Goal: Use online tool/utility: Utilize a website feature to perform a specific function

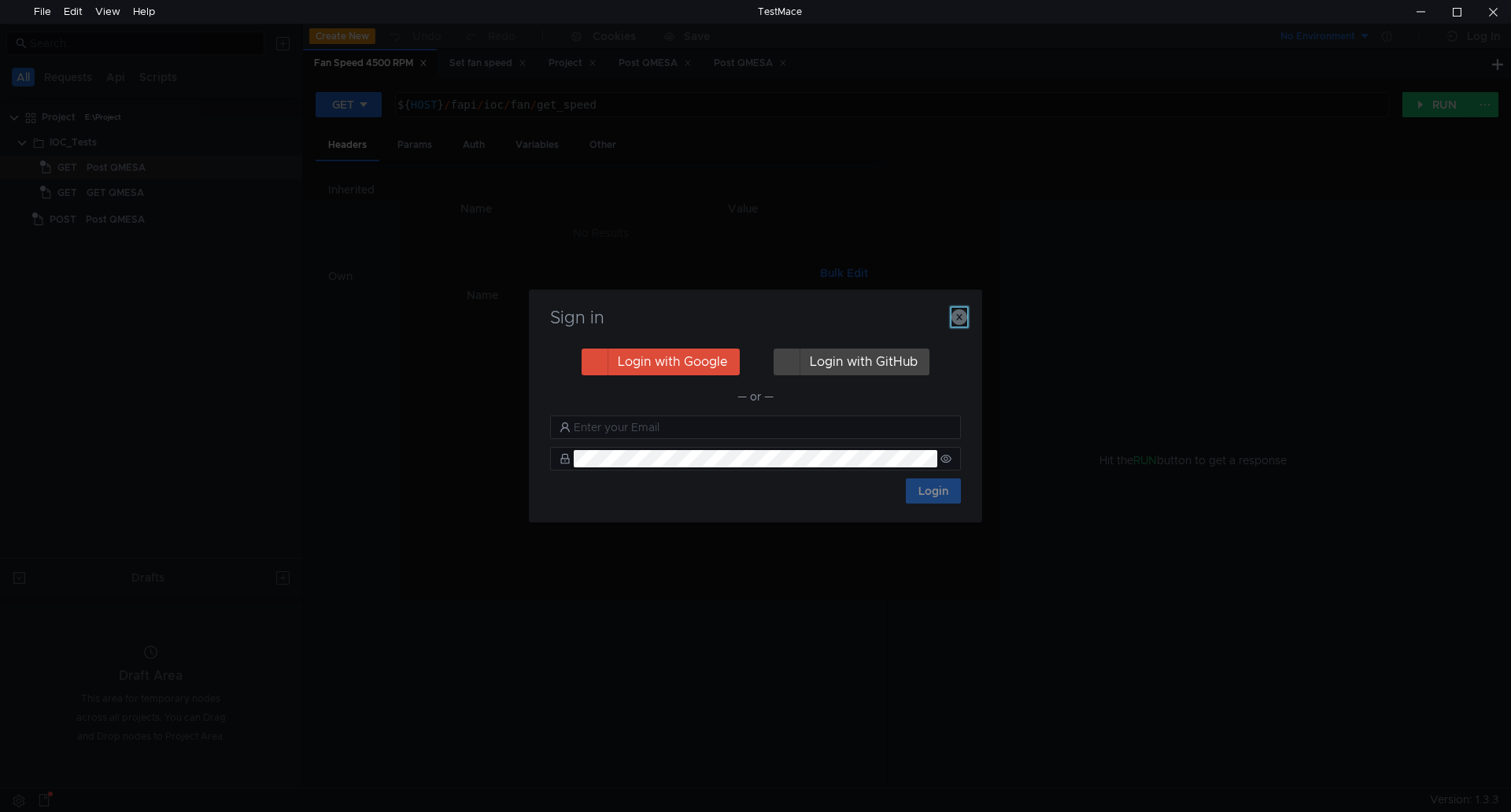
click at [954, 320] on icon "button" at bounding box center [960, 317] width 15 height 15
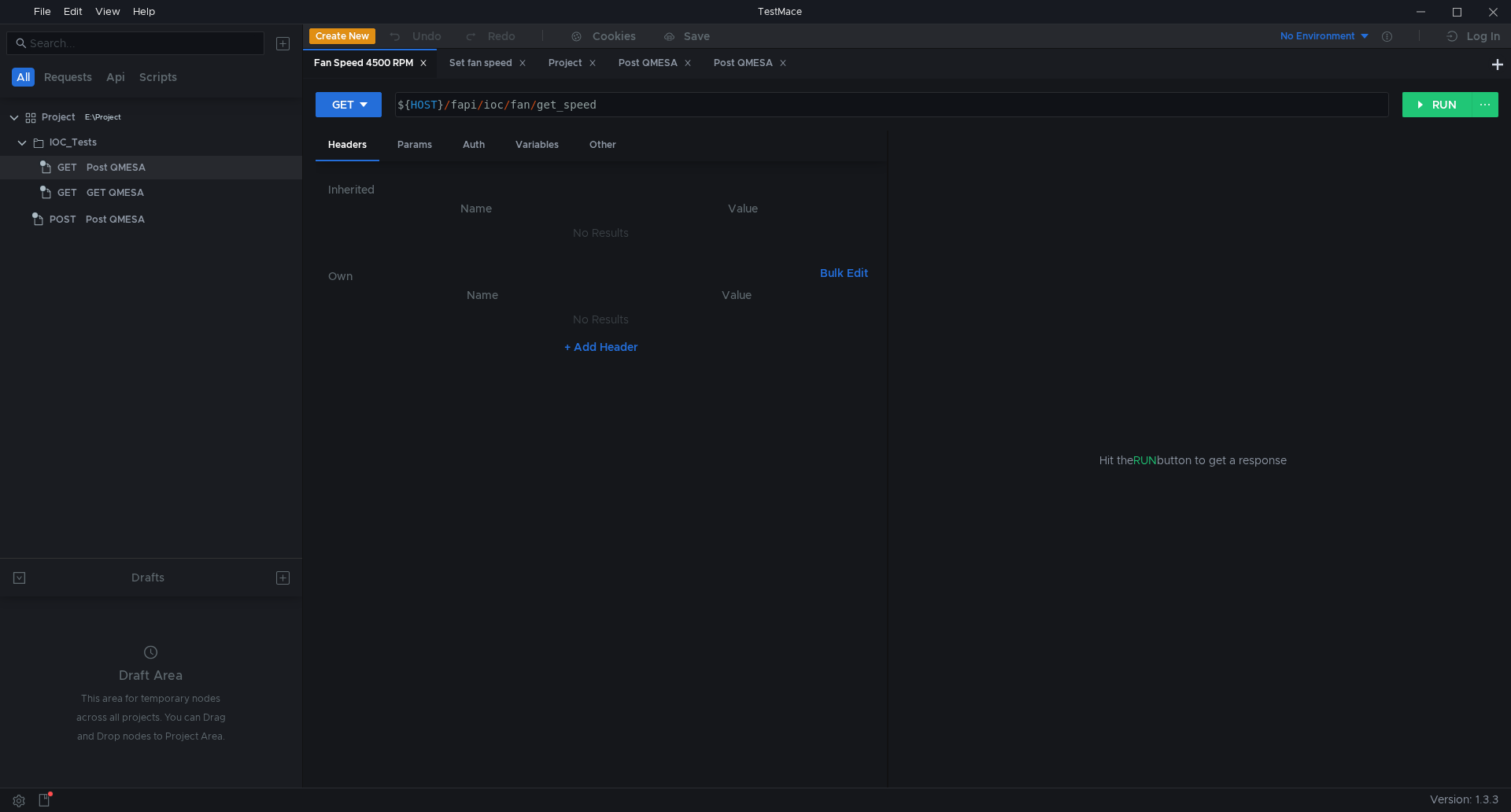
click at [979, 701] on div "Hit the RUN button to get a response" at bounding box center [1193, 460] width 572 height 659
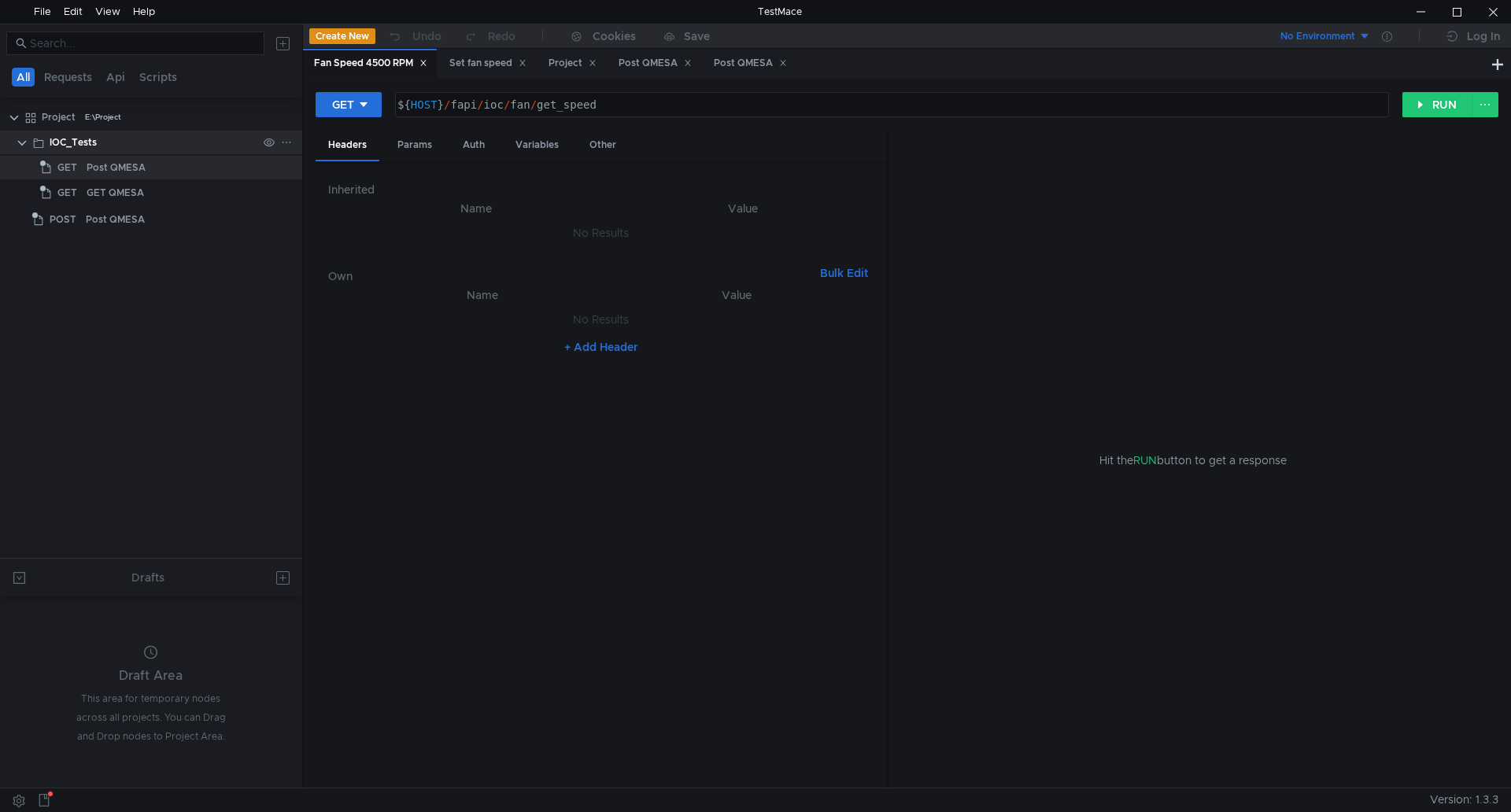
click at [15, 141] on clr-icon at bounding box center [21, 143] width 13 height 13
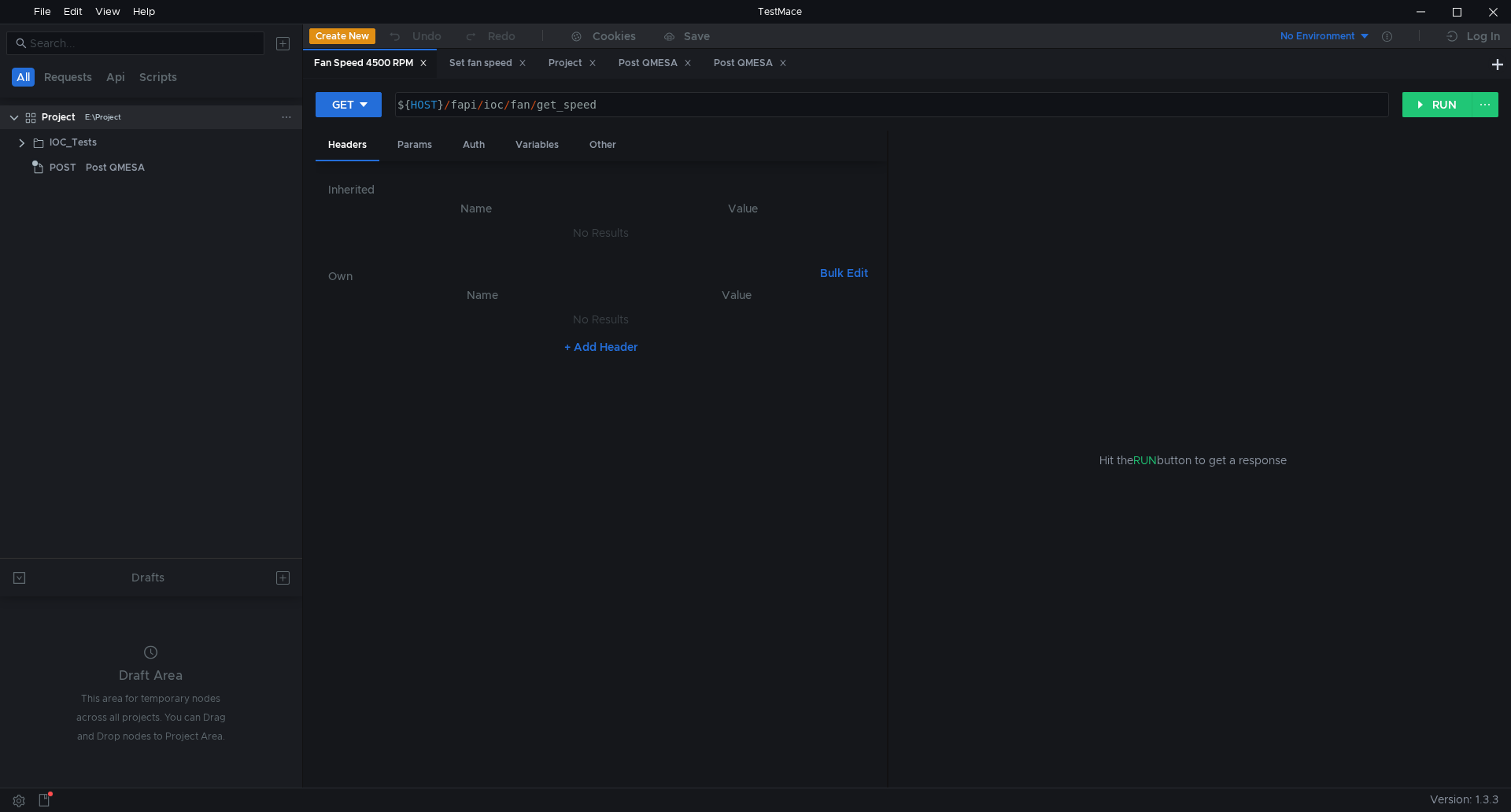
click at [168, 109] on div "Project E:\Project" at bounding box center [161, 117] width 239 height 24
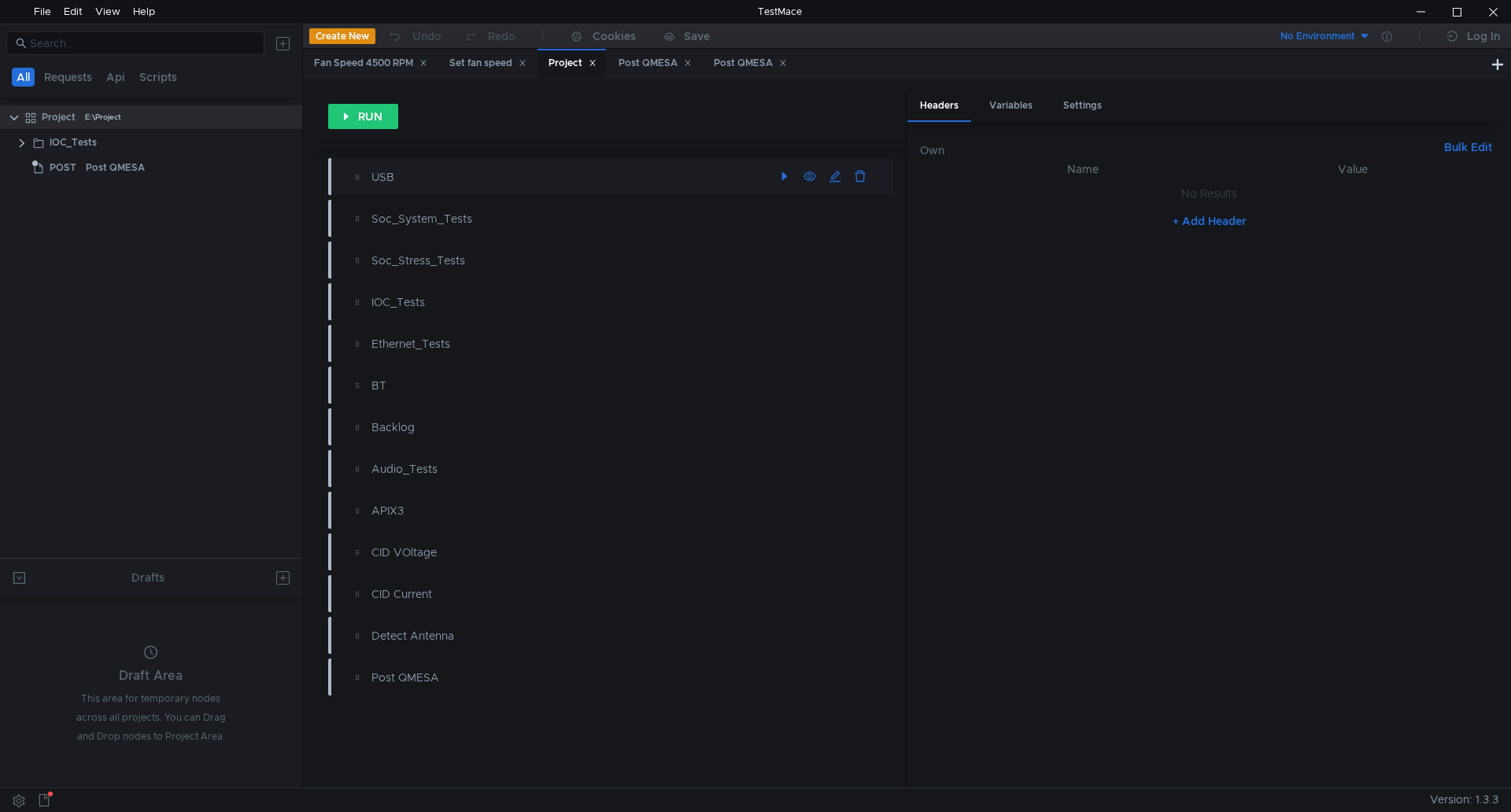
click at [406, 171] on div "USB" at bounding box center [572, 177] width 401 height 17
click at [387, 171] on div "USB" at bounding box center [572, 177] width 401 height 17
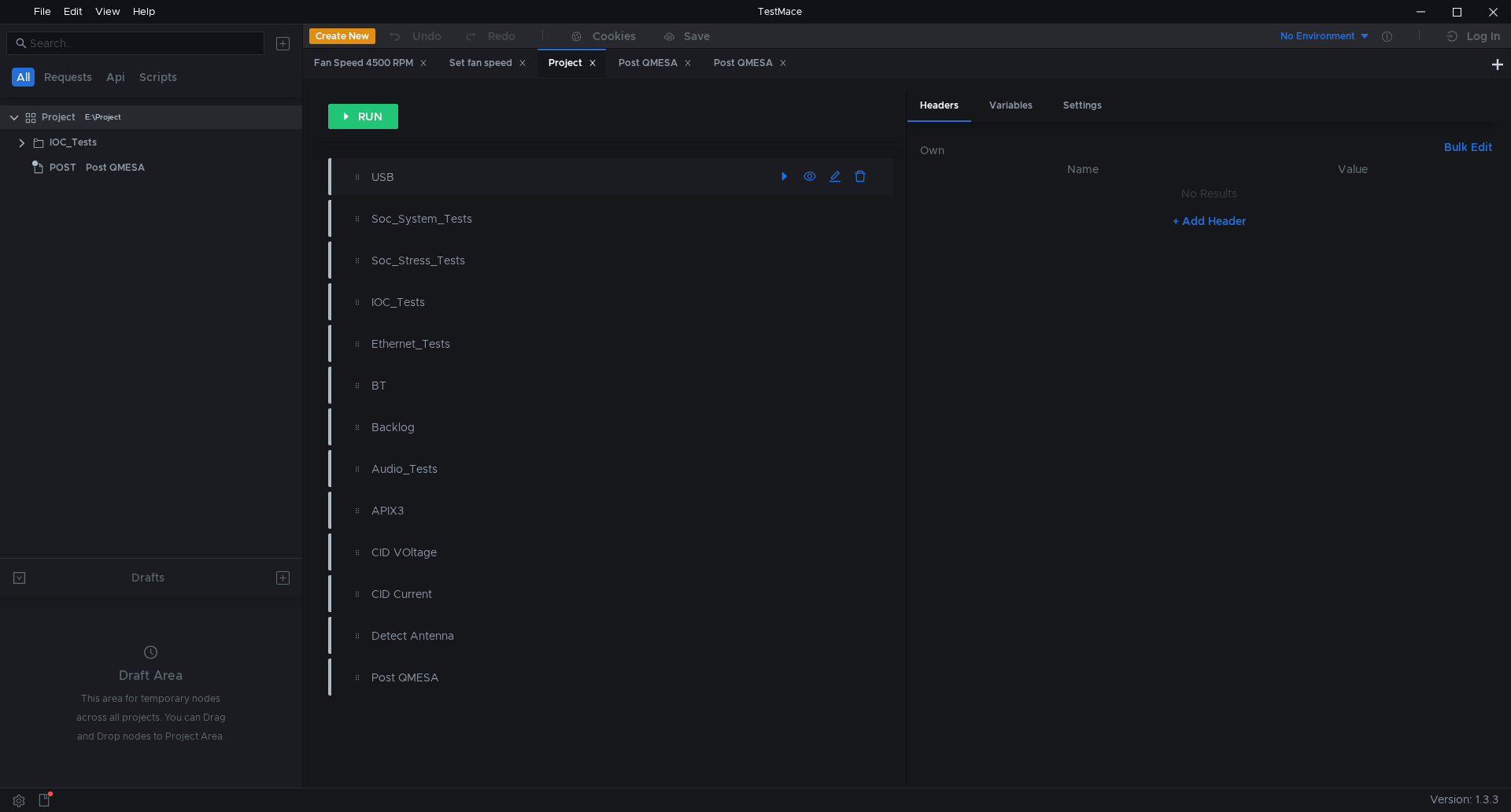
click at [358, 174] on clr-icon at bounding box center [357, 177] width 13 height 13
click at [70, 68] on button "Requests" at bounding box center [68, 77] width 57 height 19
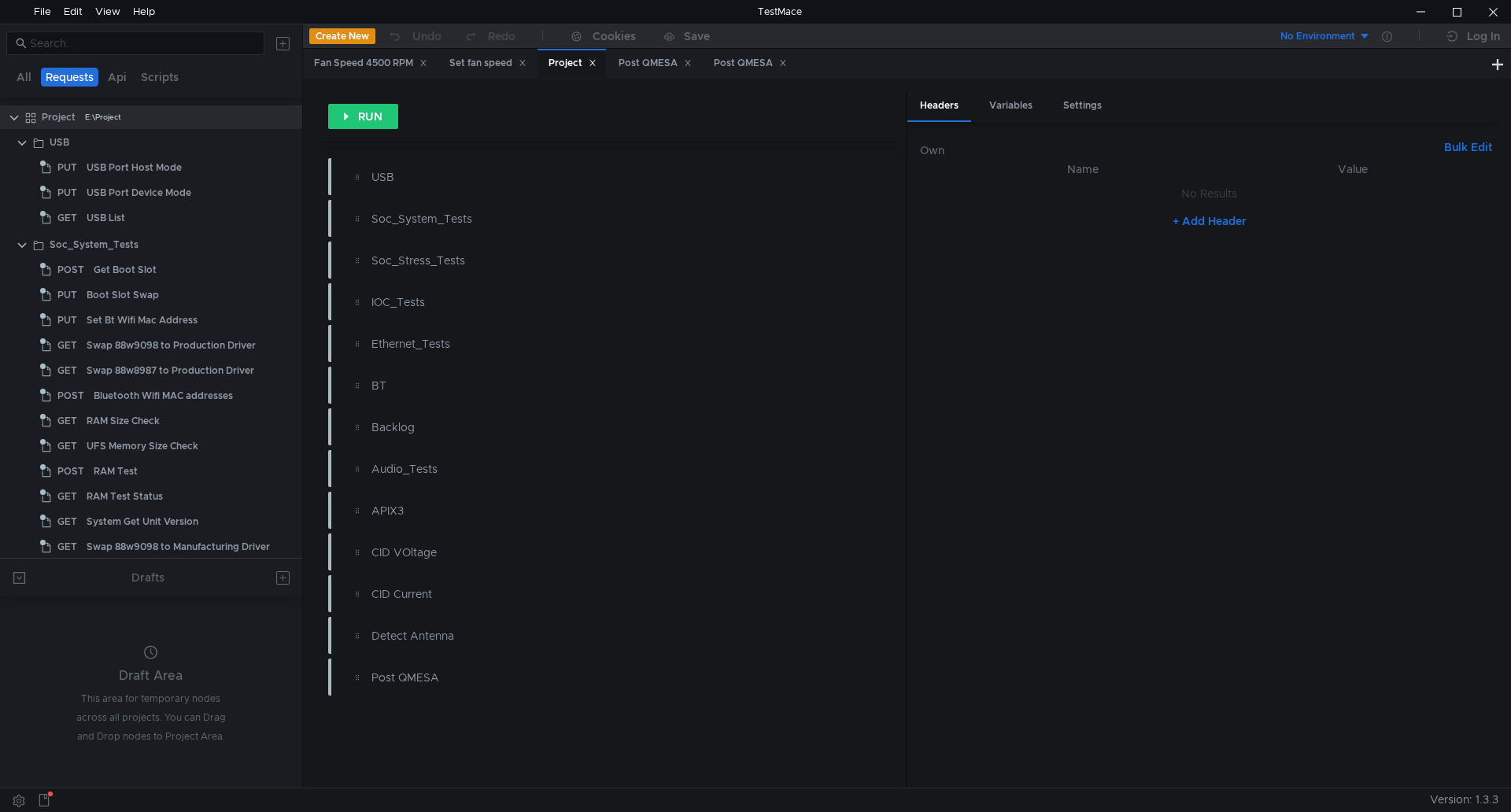
click at [65, 75] on button "Requests" at bounding box center [69, 77] width 57 height 19
click at [13, 120] on clr-icon at bounding box center [14, 117] width 13 height 13
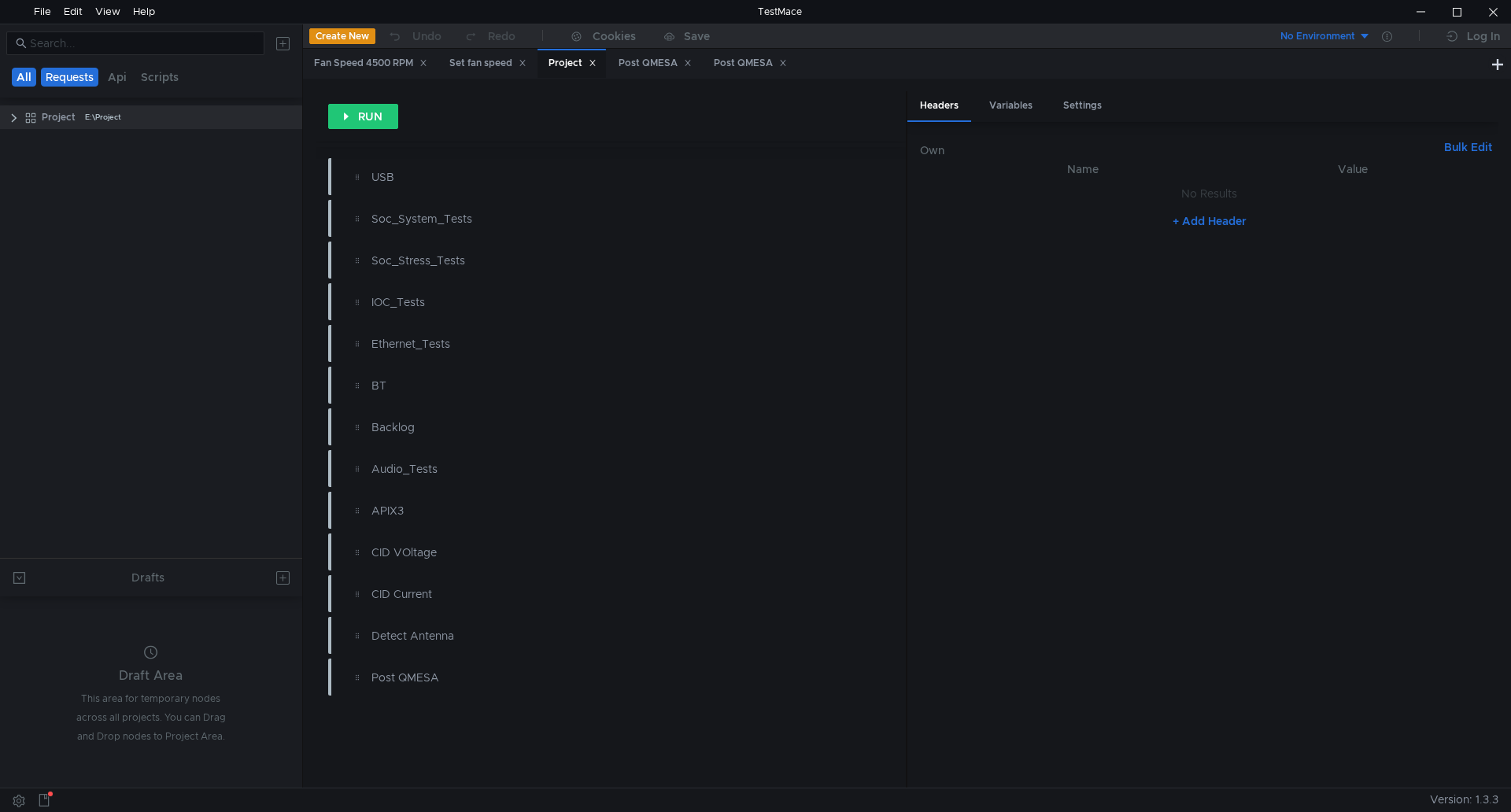
click at [28, 80] on button "All" at bounding box center [24, 77] width 24 height 19
click at [16, 113] on clr-icon at bounding box center [14, 117] width 13 height 13
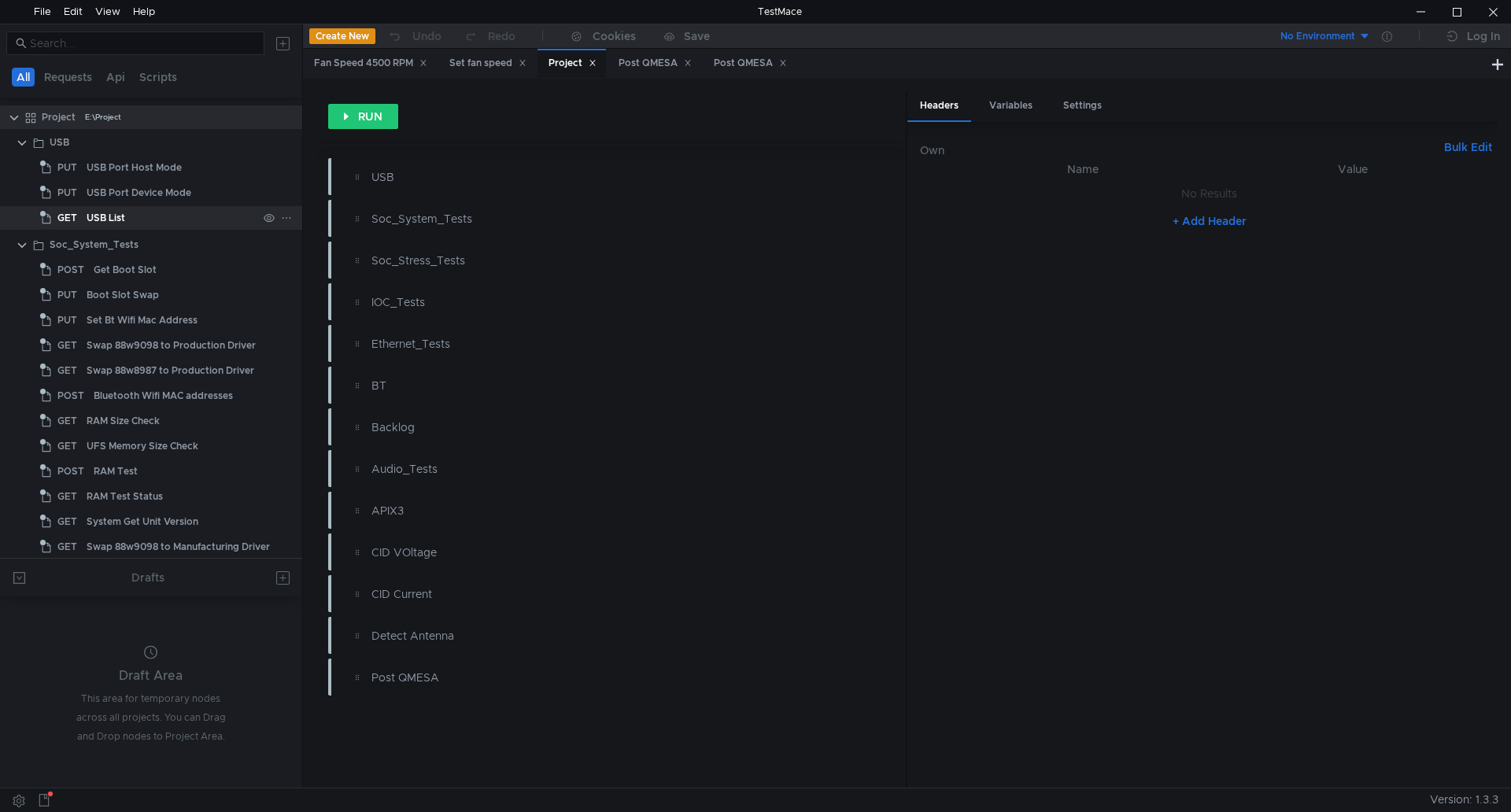
click at [162, 208] on div "USB List" at bounding box center [172, 218] width 171 height 24
click at [111, 213] on div "USB List" at bounding box center [105, 218] width 39 height 24
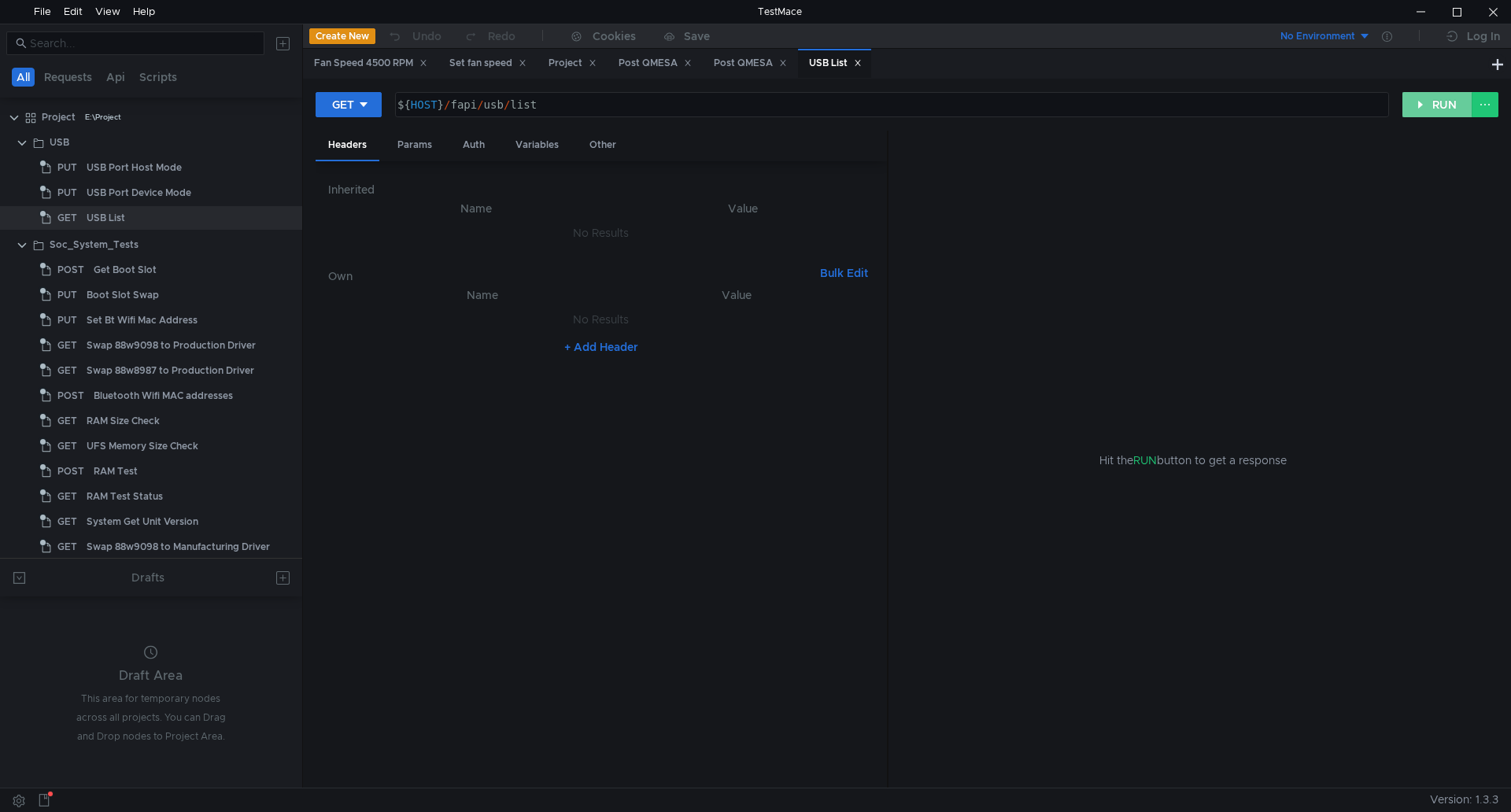
click at [1428, 107] on button "RUN" at bounding box center [1438, 104] width 70 height 25
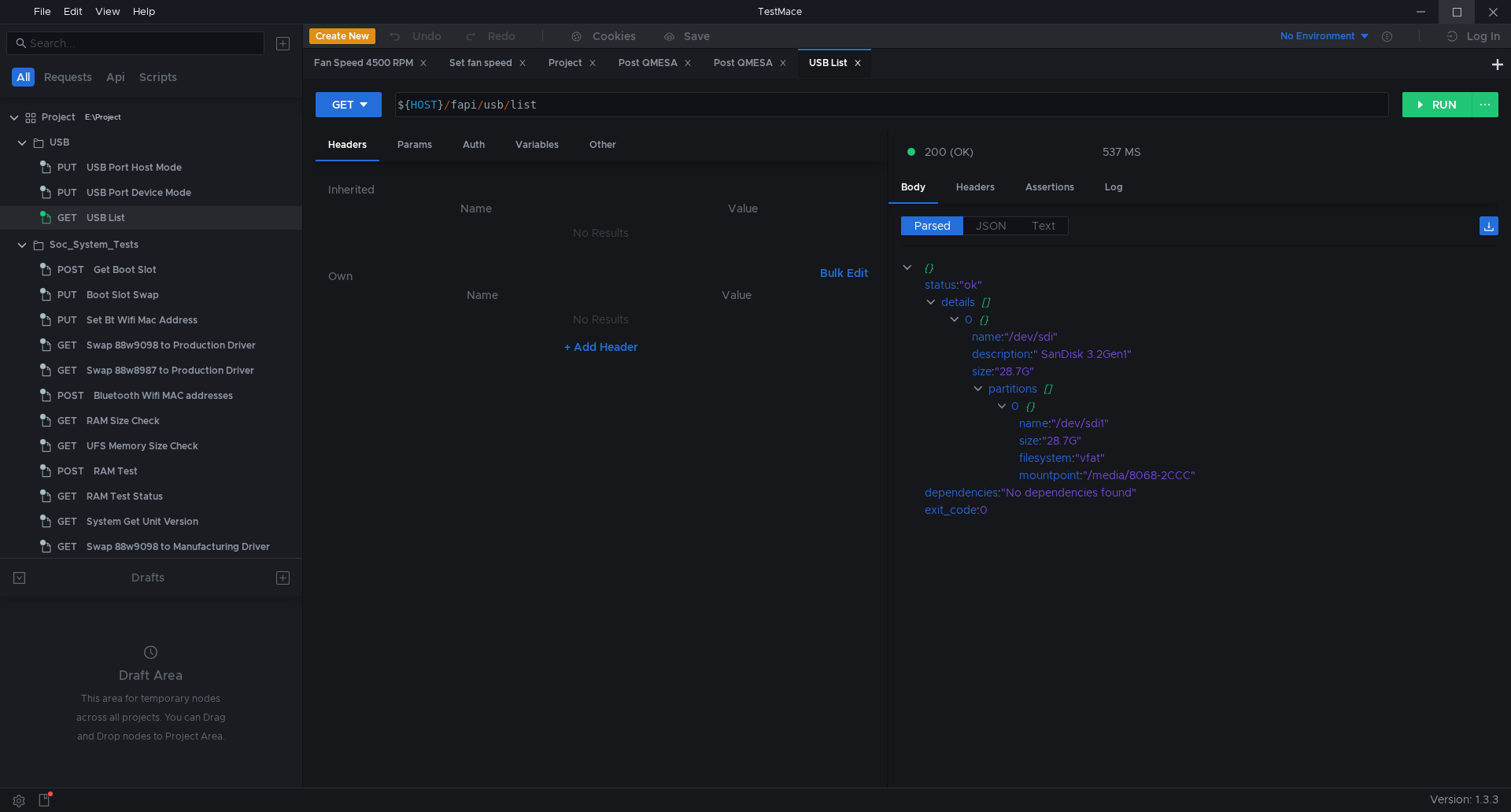
click at [1445, 24] on div "Log In" at bounding box center [1473, 36] width 75 height 24
click at [1409, 616] on cdk-virtual-scroll-viewport "{} status : "ok" details [] 0 {} name : "/dev/sdi" description : " SanDisk 3.2G…" at bounding box center [1200, 517] width 598 height 517
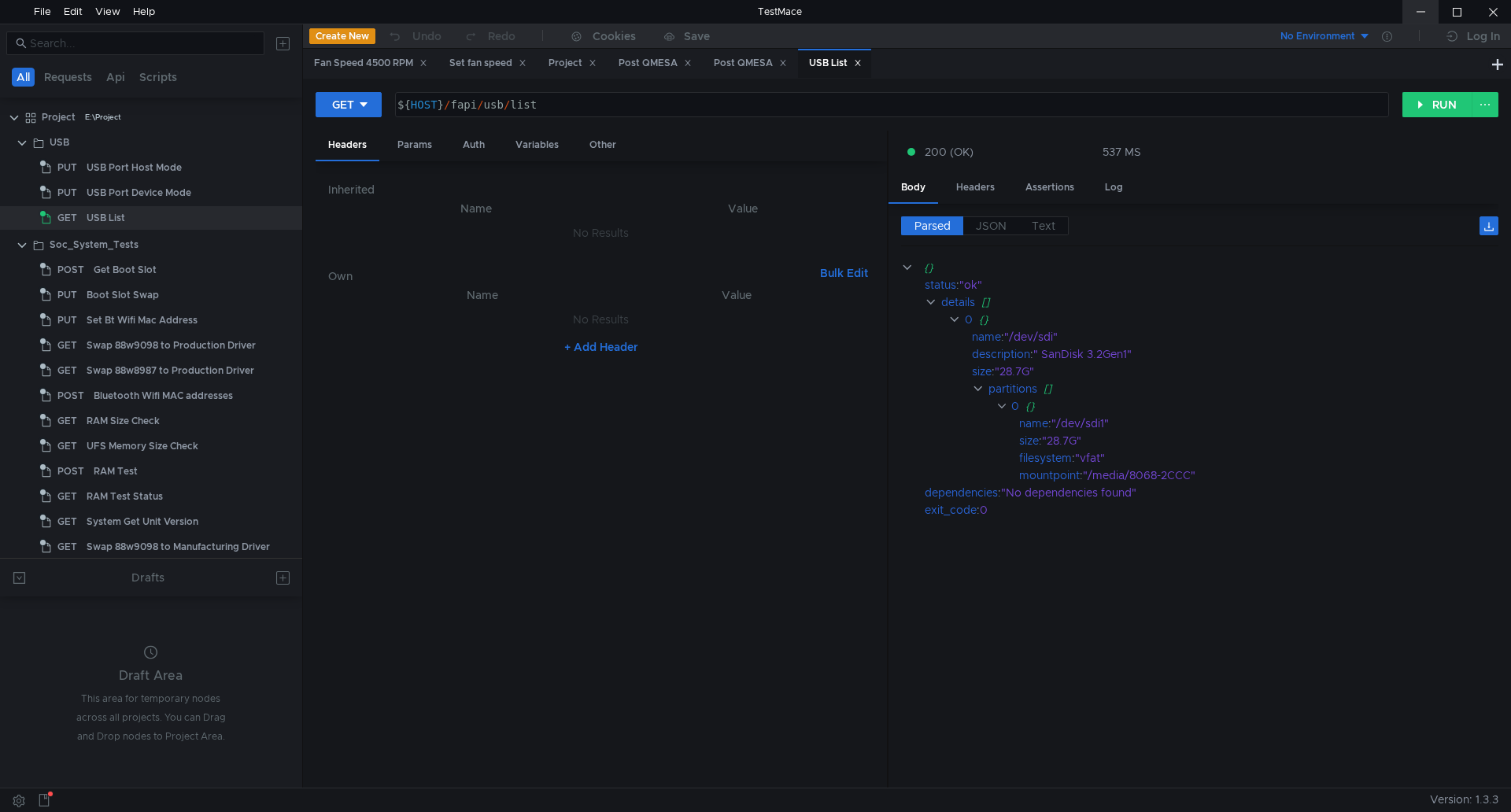
click at [1426, 11] on div at bounding box center [1421, 12] width 36 height 24
click at [16, 144] on clr-icon at bounding box center [21, 143] width 13 height 13
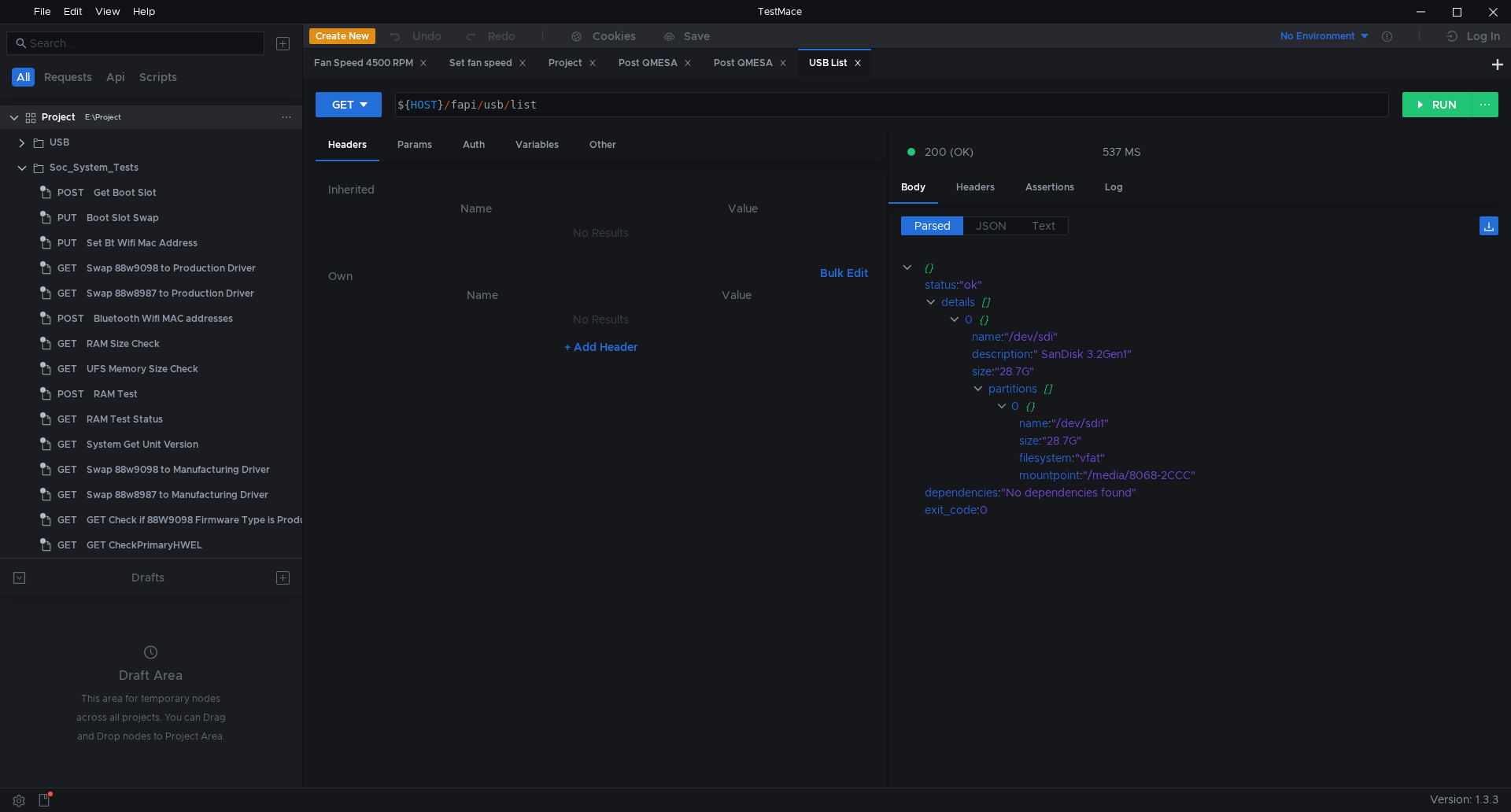
click at [15, 117] on clr-icon at bounding box center [14, 117] width 13 height 13
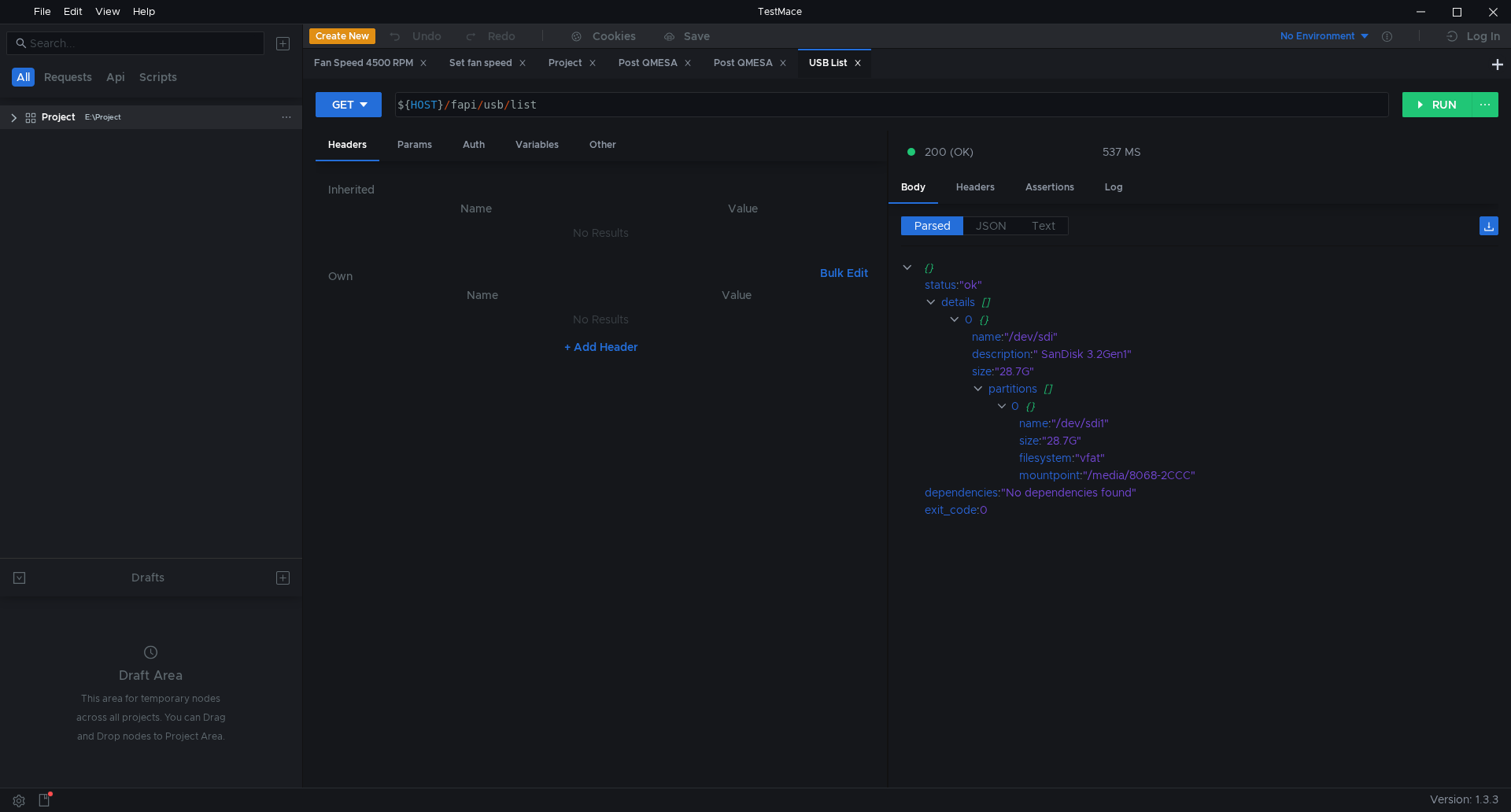
click at [42, 109] on div "Project" at bounding box center [58, 117] width 33 height 24
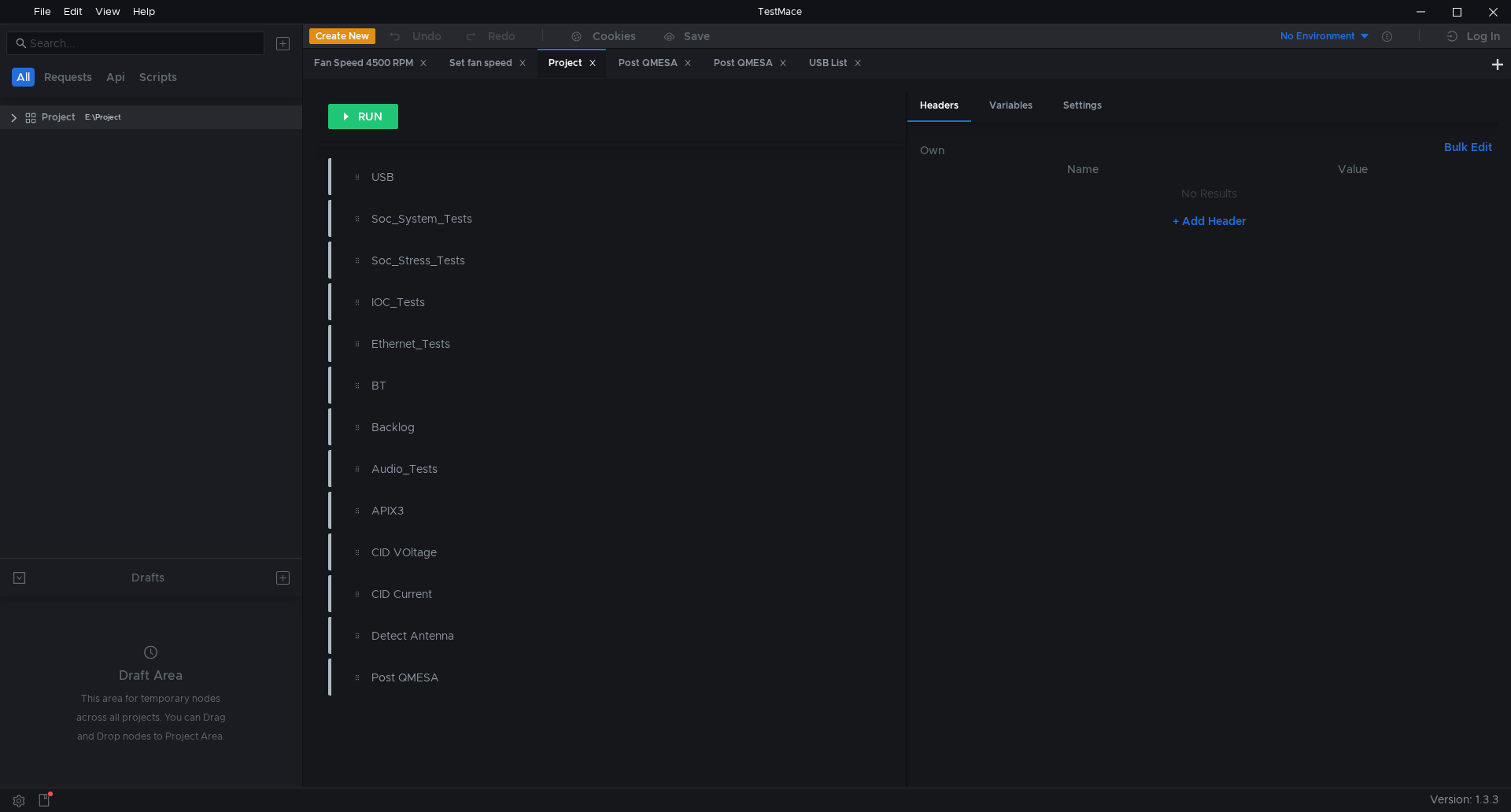
click at [75, 57] on div at bounding box center [151, 43] width 302 height 38
click at [82, 69] on button "Requests" at bounding box center [68, 77] width 57 height 19
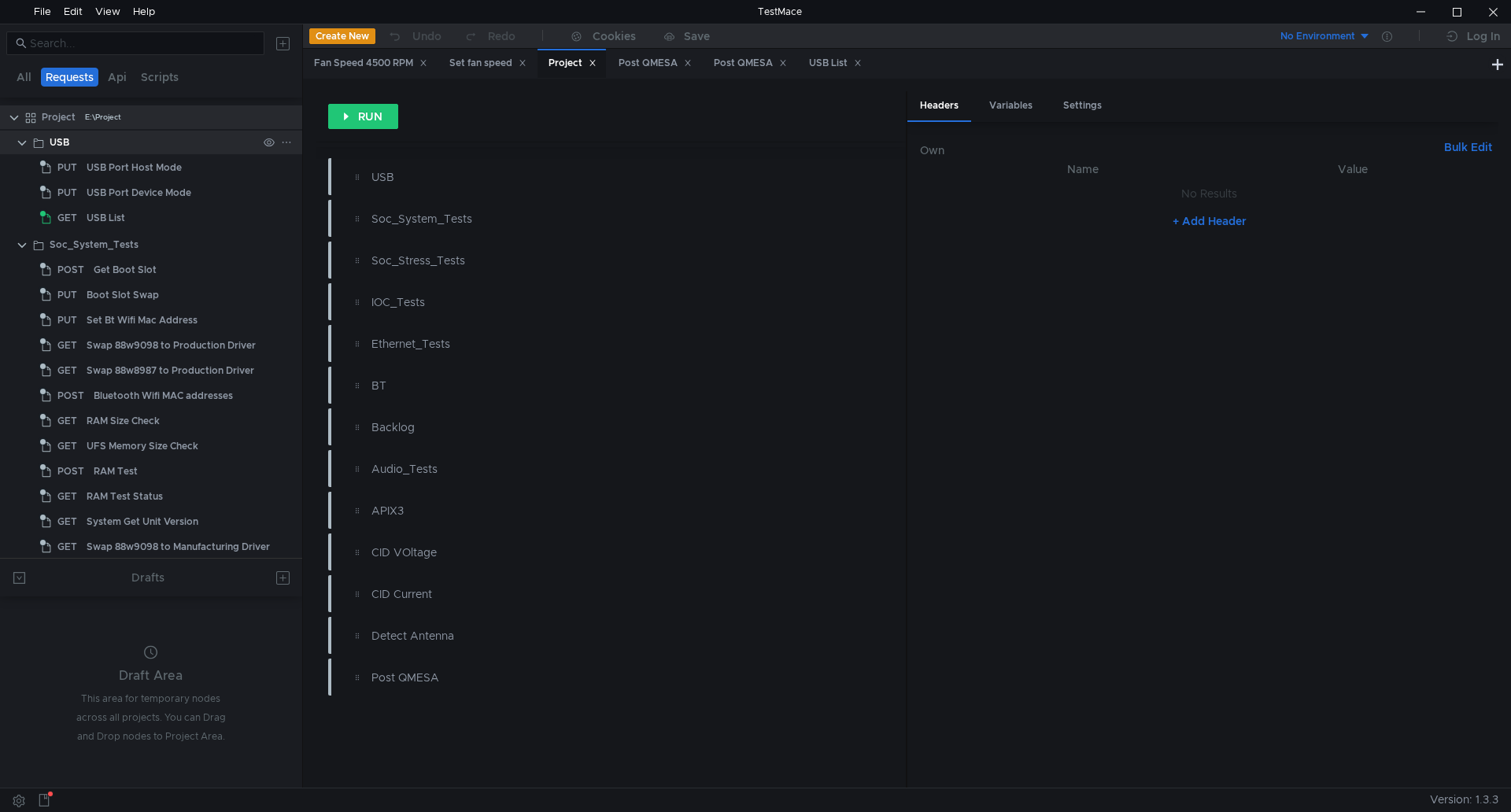
click at [21, 141] on clr-icon at bounding box center [21, 143] width 13 height 13
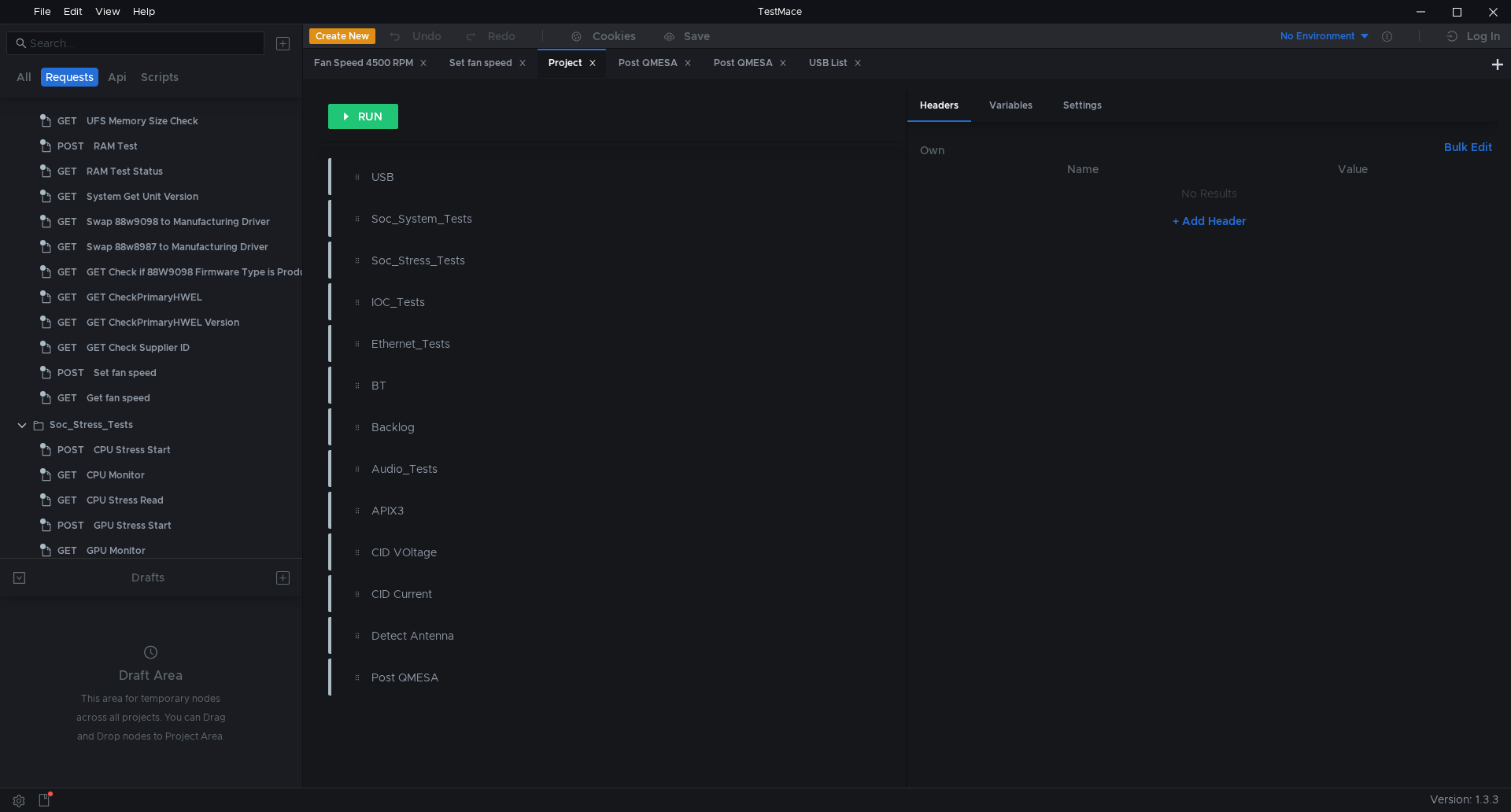
scroll to position [315, 0]
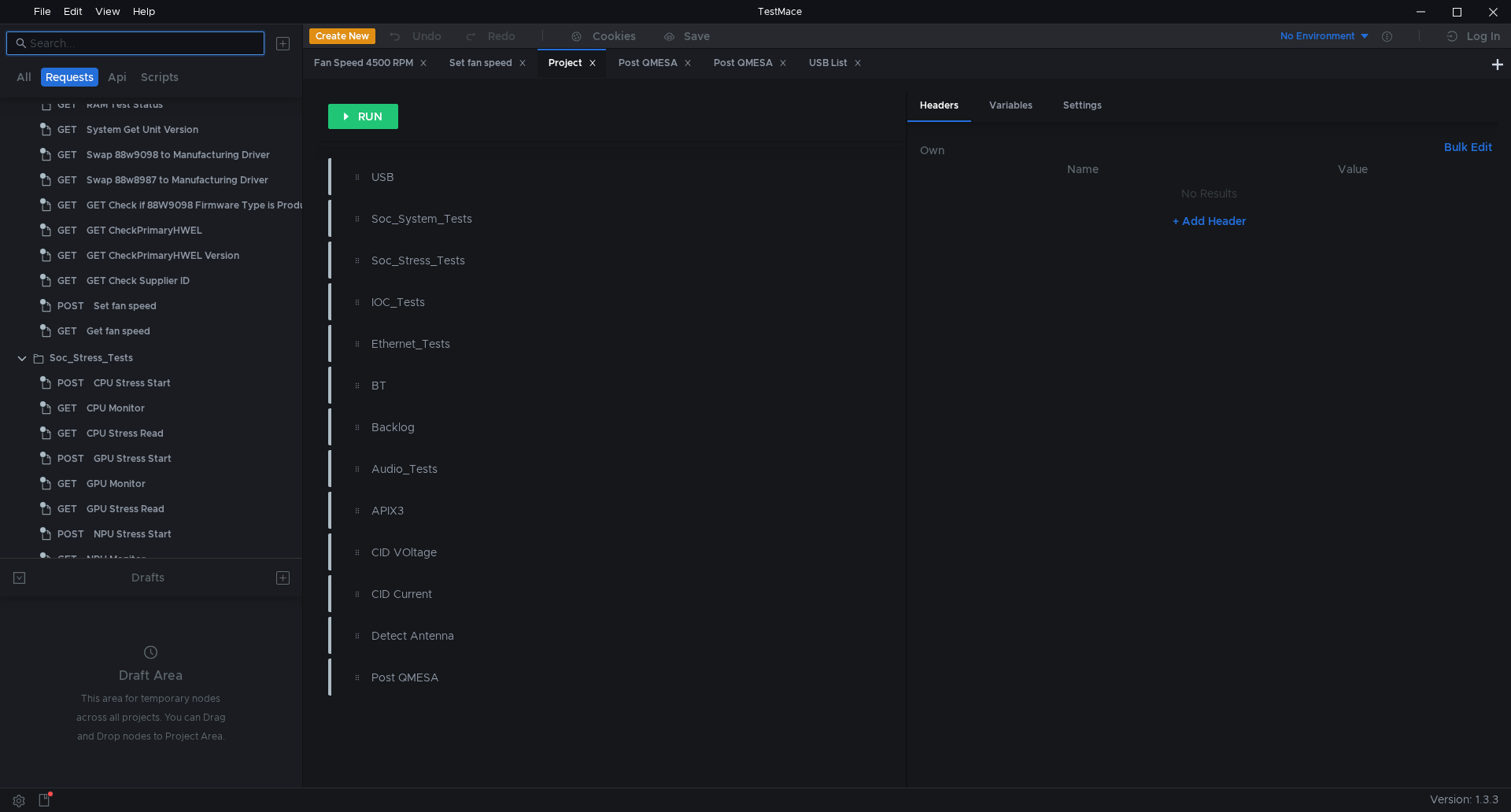
click at [144, 51] on input at bounding box center [142, 43] width 226 height 17
type input "g"
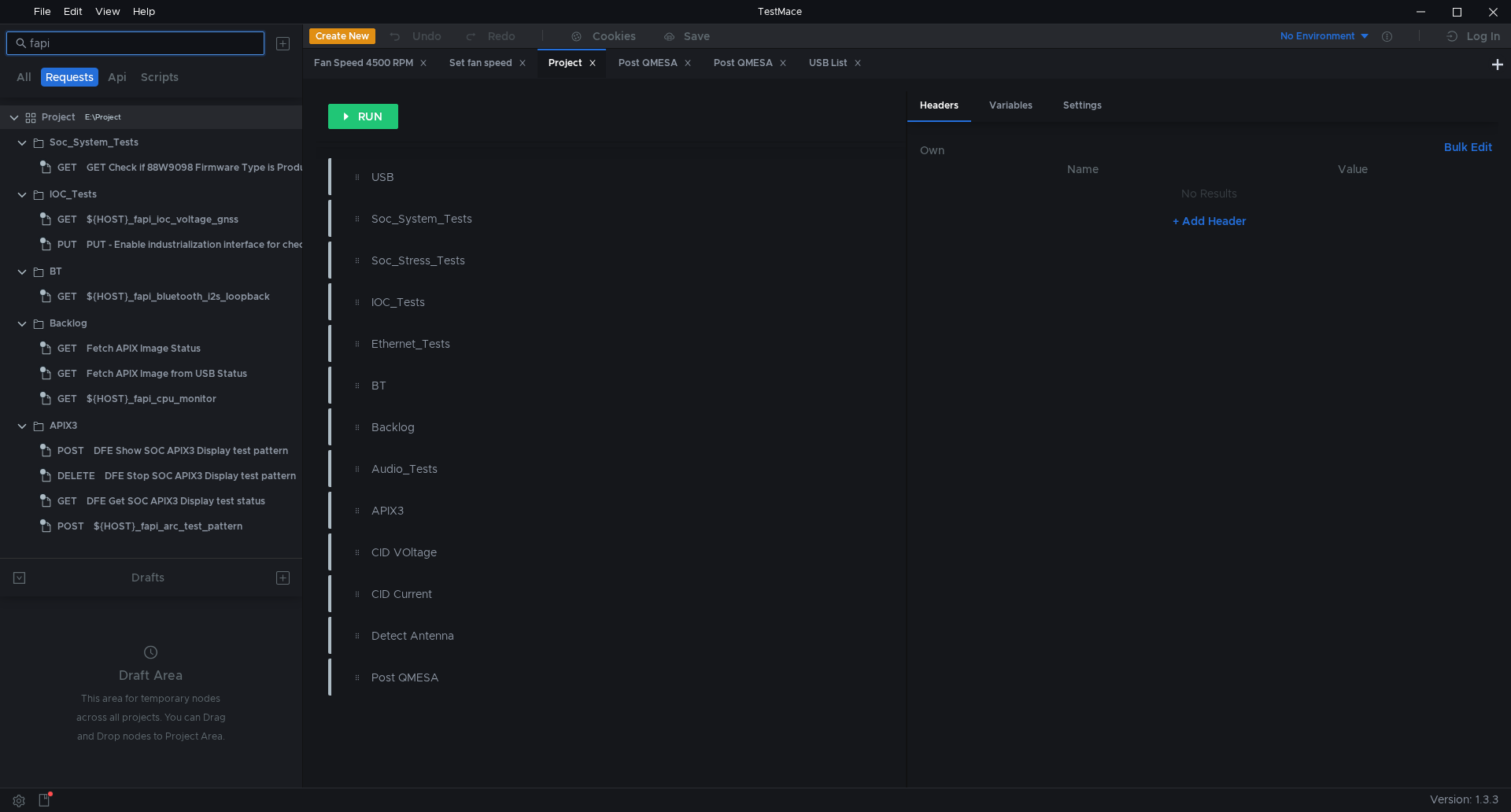
scroll to position [0, 0]
type input "fapi"
drag, startPoint x: 177, startPoint y: 40, endPoint x: 3, endPoint y: 29, distance: 174.3
click at [3, 29] on div "fapi" at bounding box center [151, 43] width 302 height 38
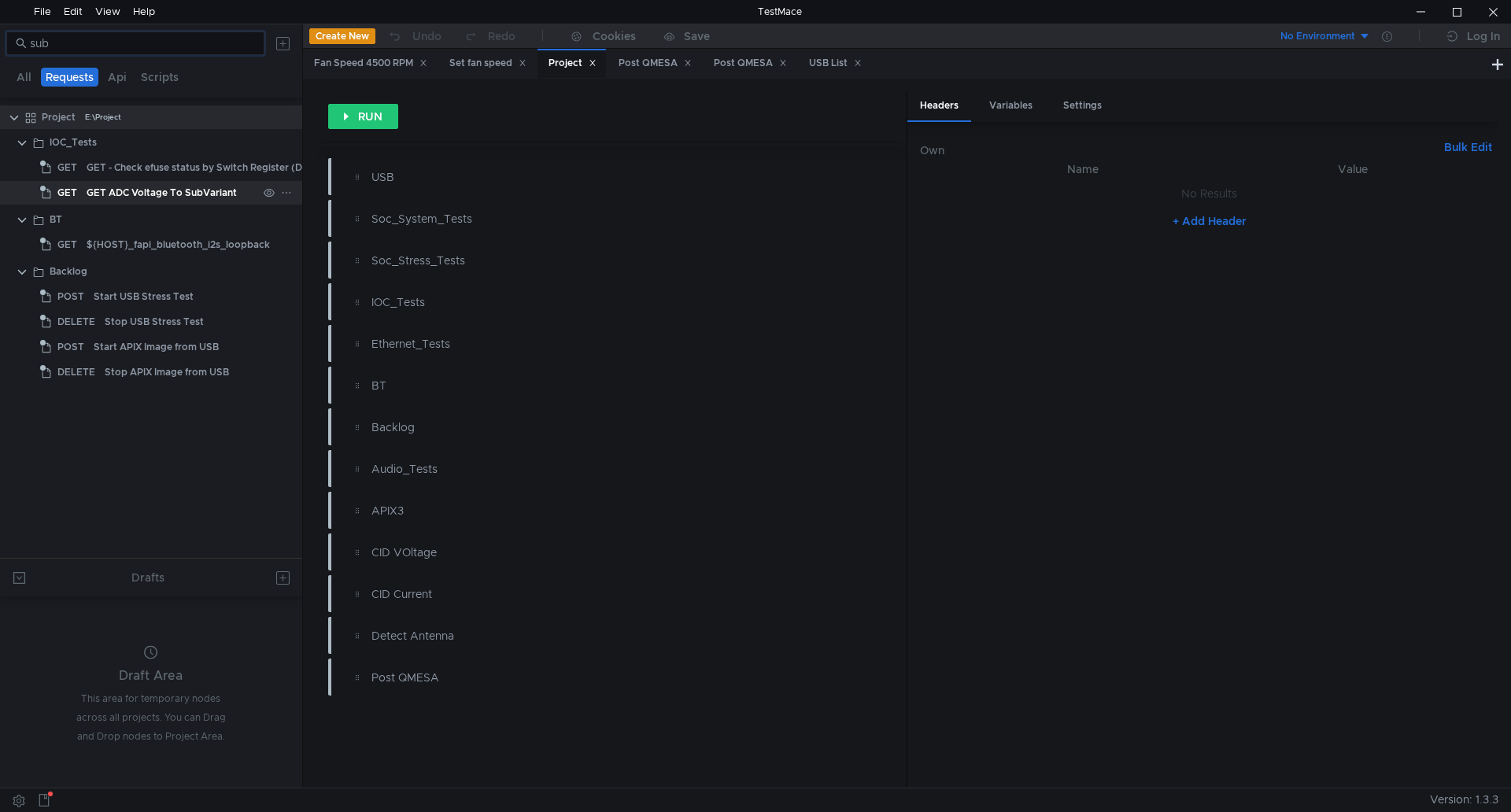
type input "sub"
click at [145, 198] on div "GET ADC Voltage To SubVariant" at bounding box center [161, 193] width 150 height 24
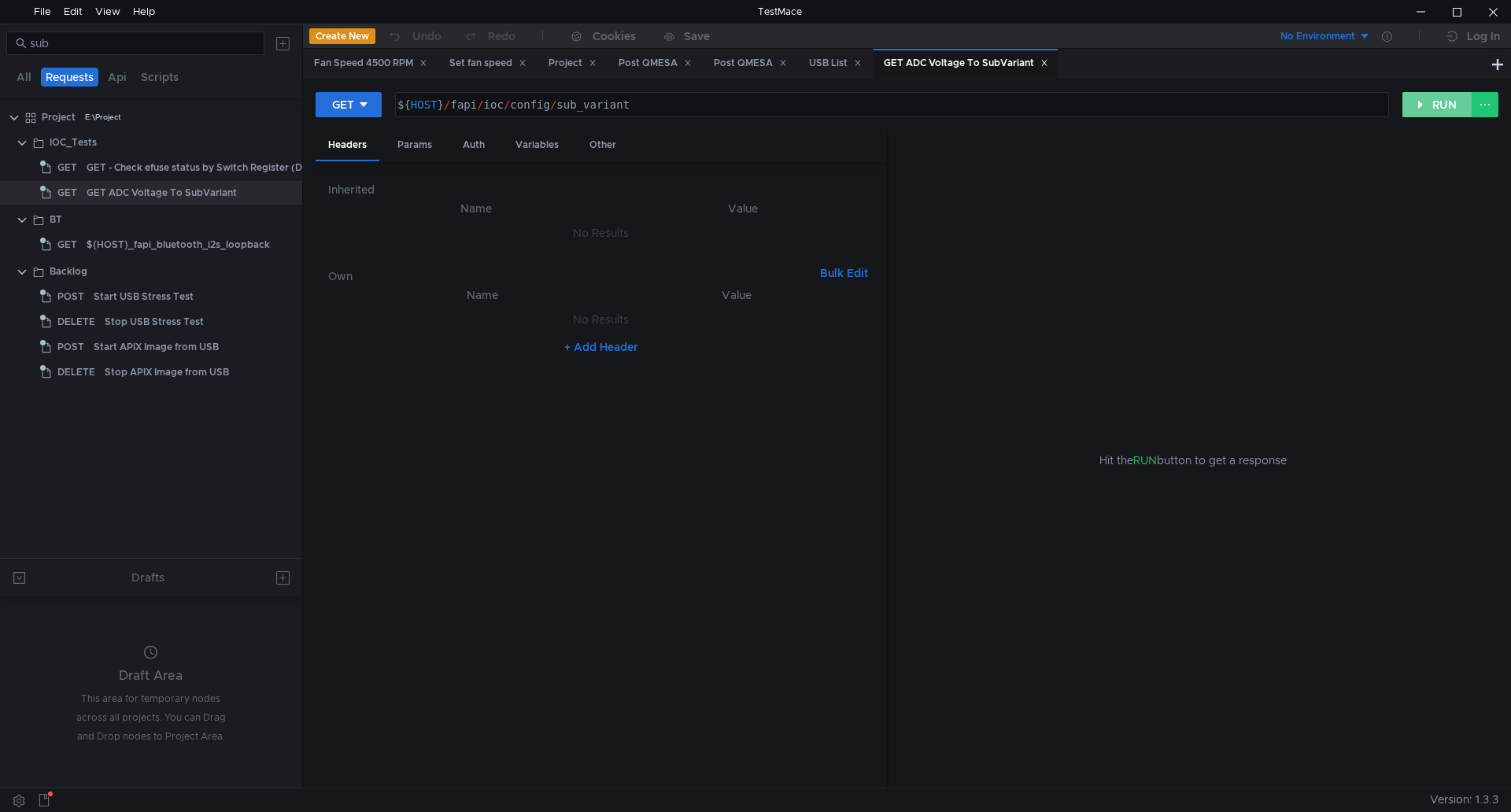
click at [1439, 97] on button "RUN" at bounding box center [1438, 104] width 70 height 25
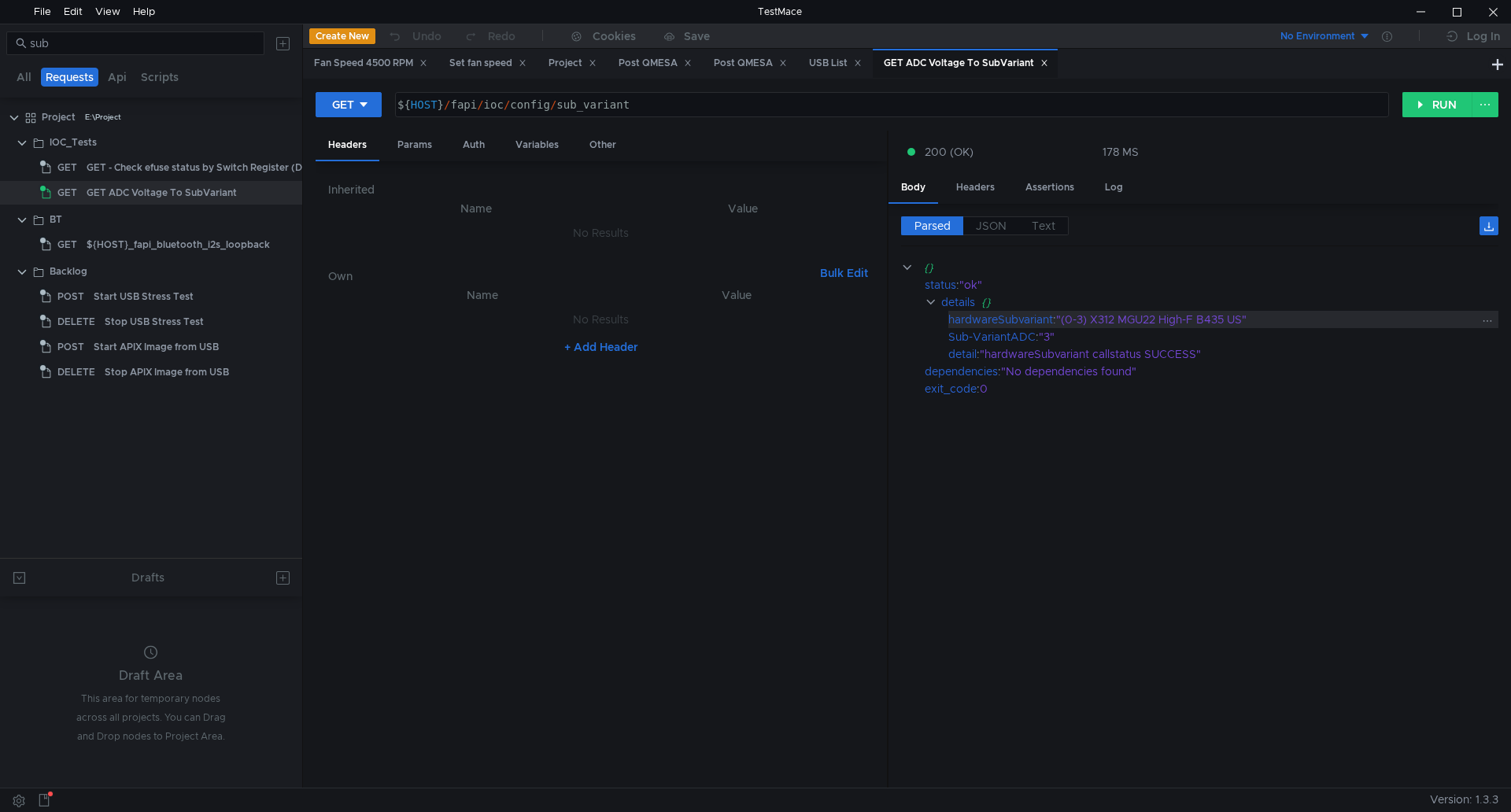
click at [1122, 319] on div ""(0-3) X312 MGU22 High-F B435 US"" at bounding box center [1268, 320] width 424 height 17
drag, startPoint x: 1121, startPoint y: 319, endPoint x: 1267, endPoint y: 327, distance: 146.2
click at [1267, 327] on div ""(0-3) X312 MGU22 High-F B435 US"" at bounding box center [1268, 320] width 424 height 17
click at [1424, 15] on div at bounding box center [1421, 12] width 36 height 24
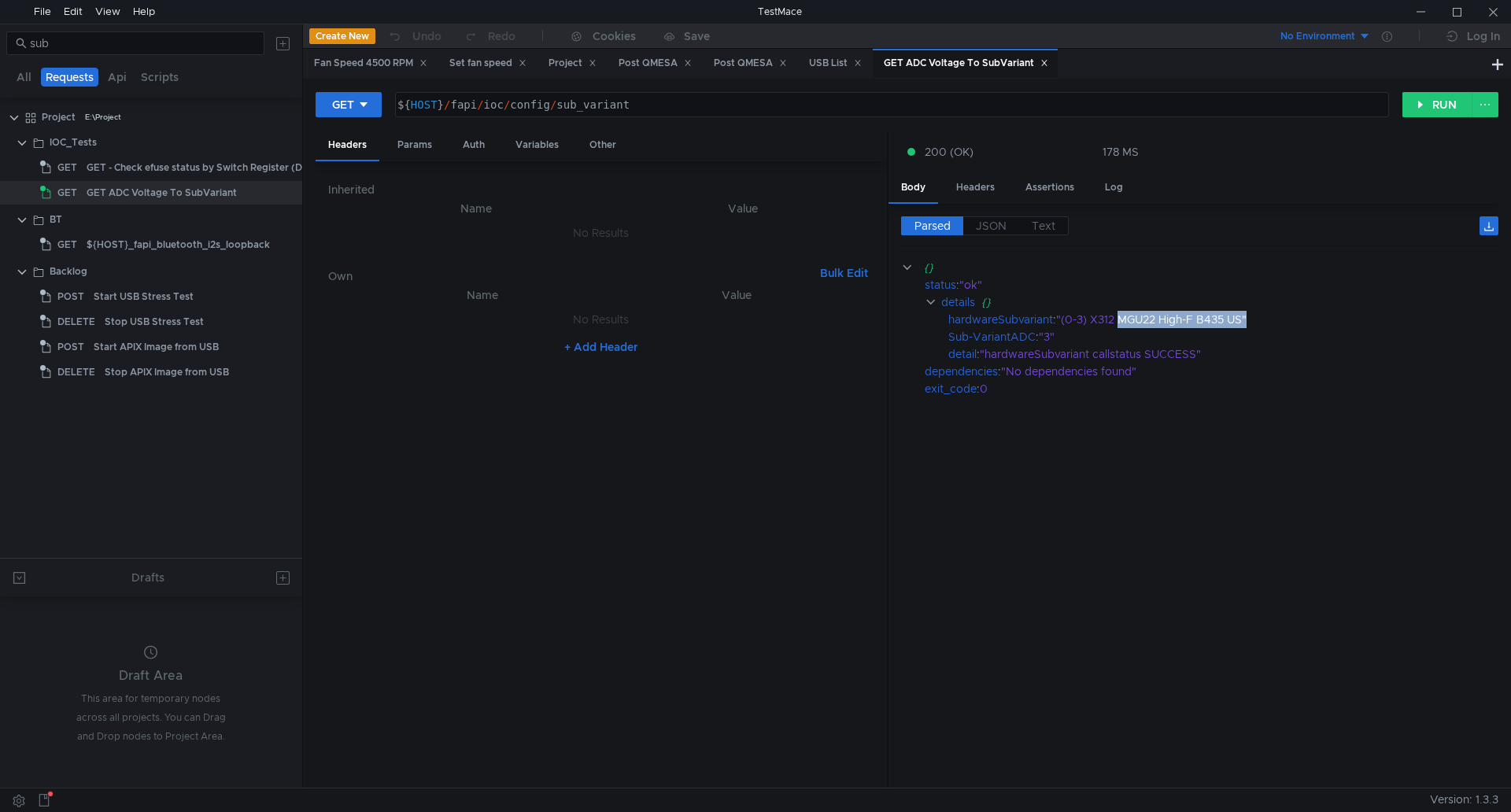
drag, startPoint x: 1443, startPoint y: 635, endPoint x: 1482, endPoint y: 642, distance: 39.6
click at [1443, 635] on cdk-virtual-scroll-viewport "{} status : "ok" details {} hardwareSubvariant : "(0-3) X312 MGU22 High-F B435 …" at bounding box center [1200, 517] width 598 height 517
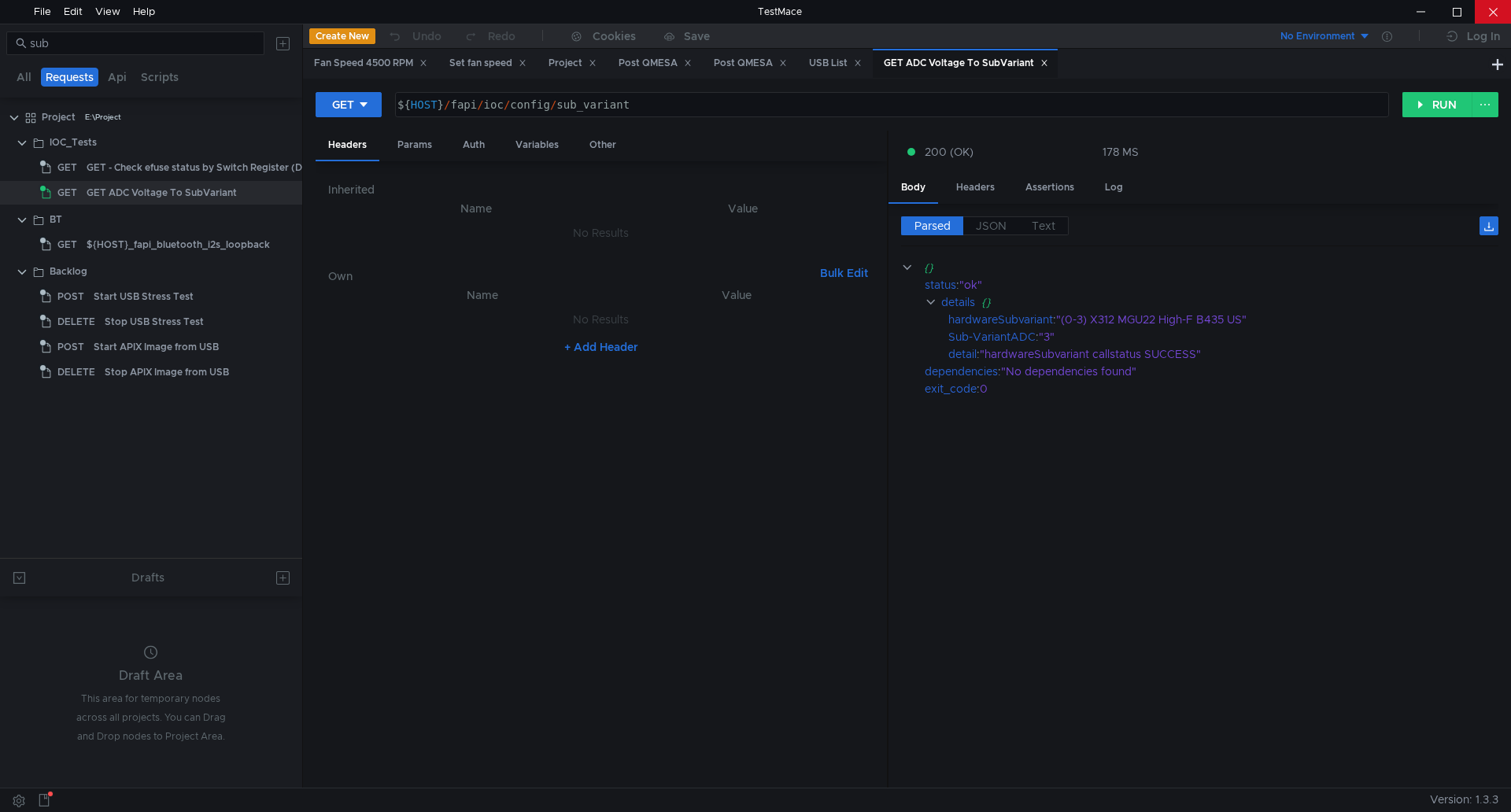
click at [1496, 5] on div at bounding box center [1493, 12] width 36 height 24
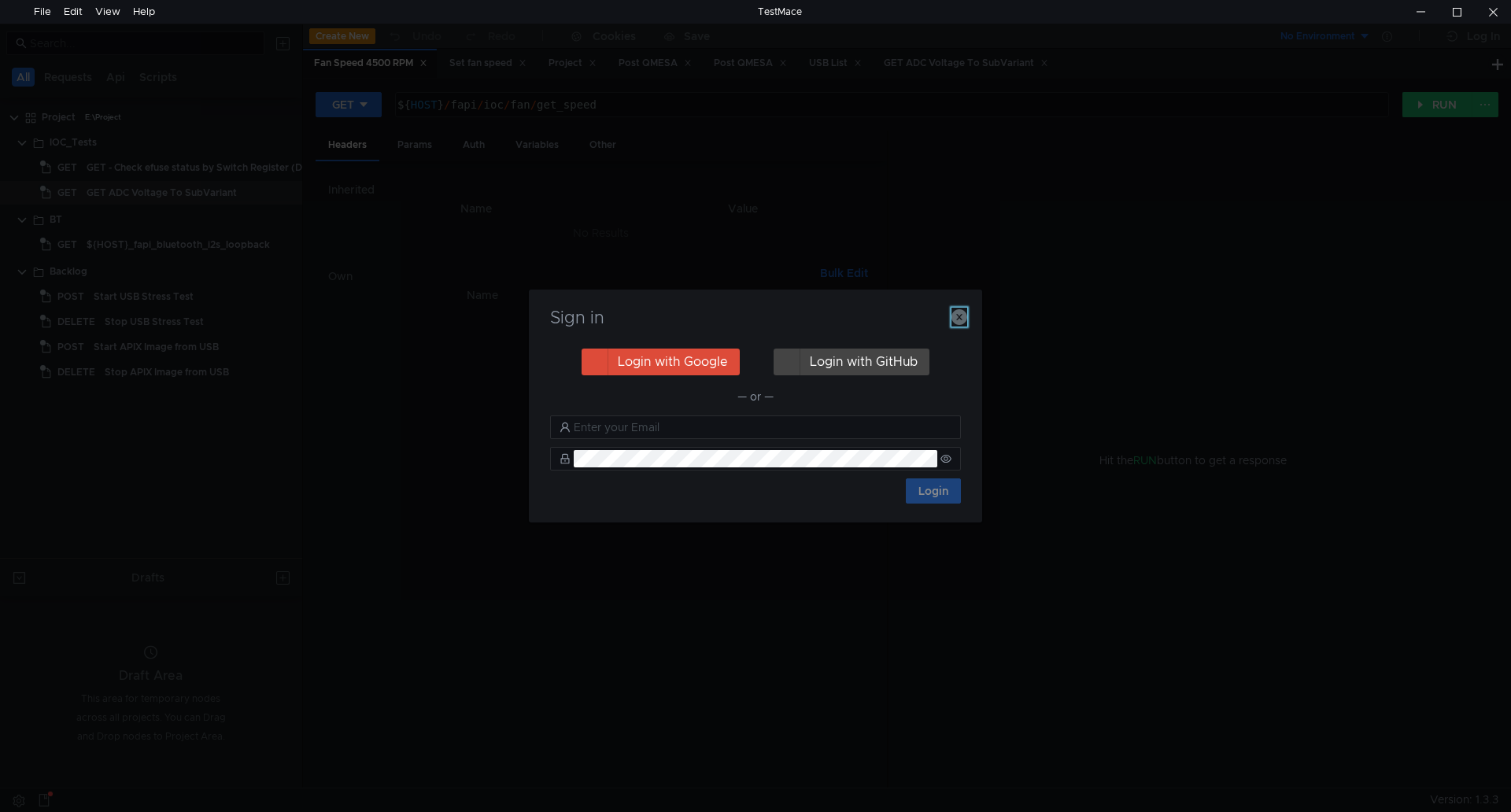
click at [954, 312] on icon "button" at bounding box center [960, 317] width 15 height 15
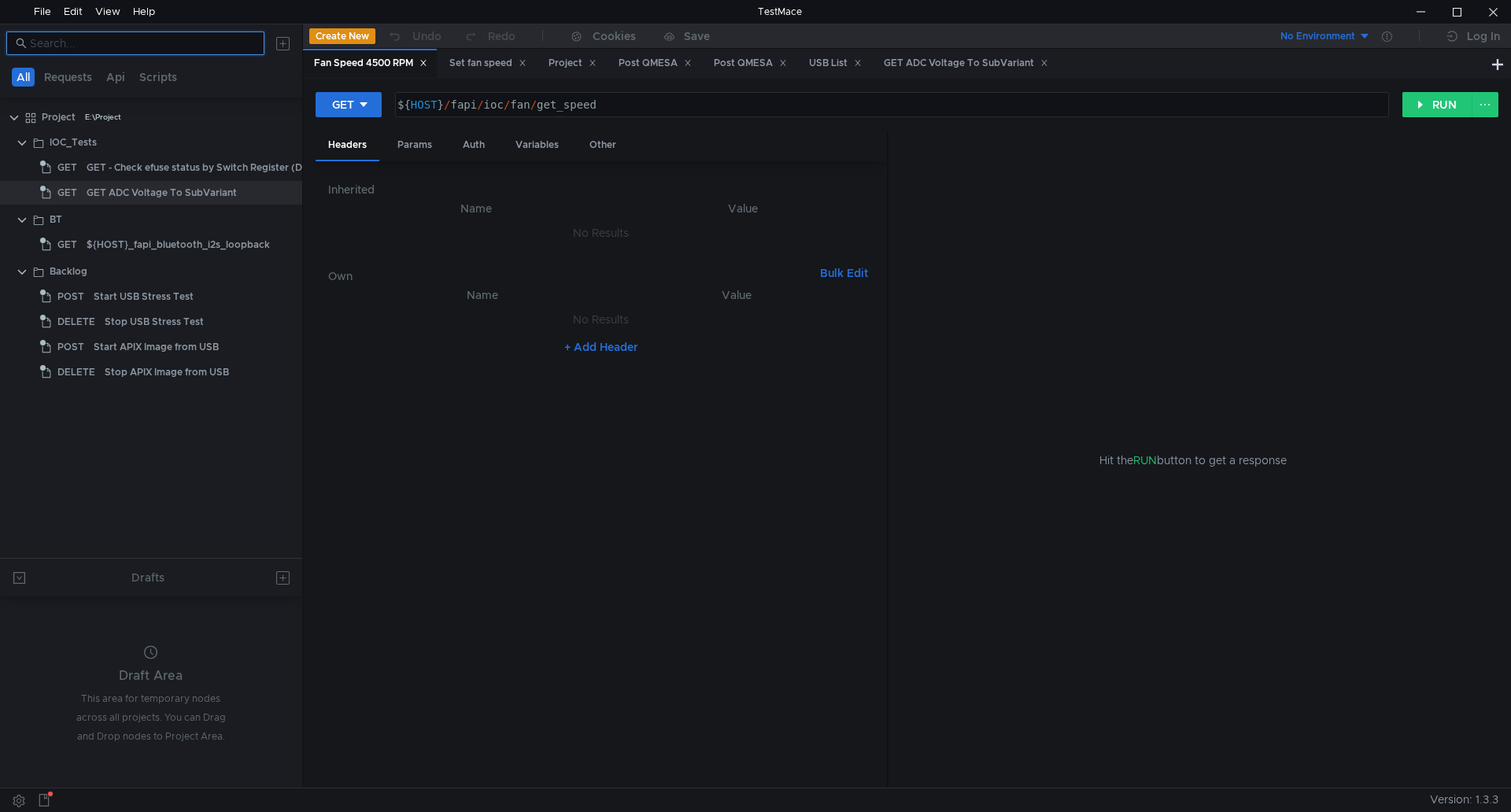
click at [188, 43] on input at bounding box center [142, 43] width 226 height 17
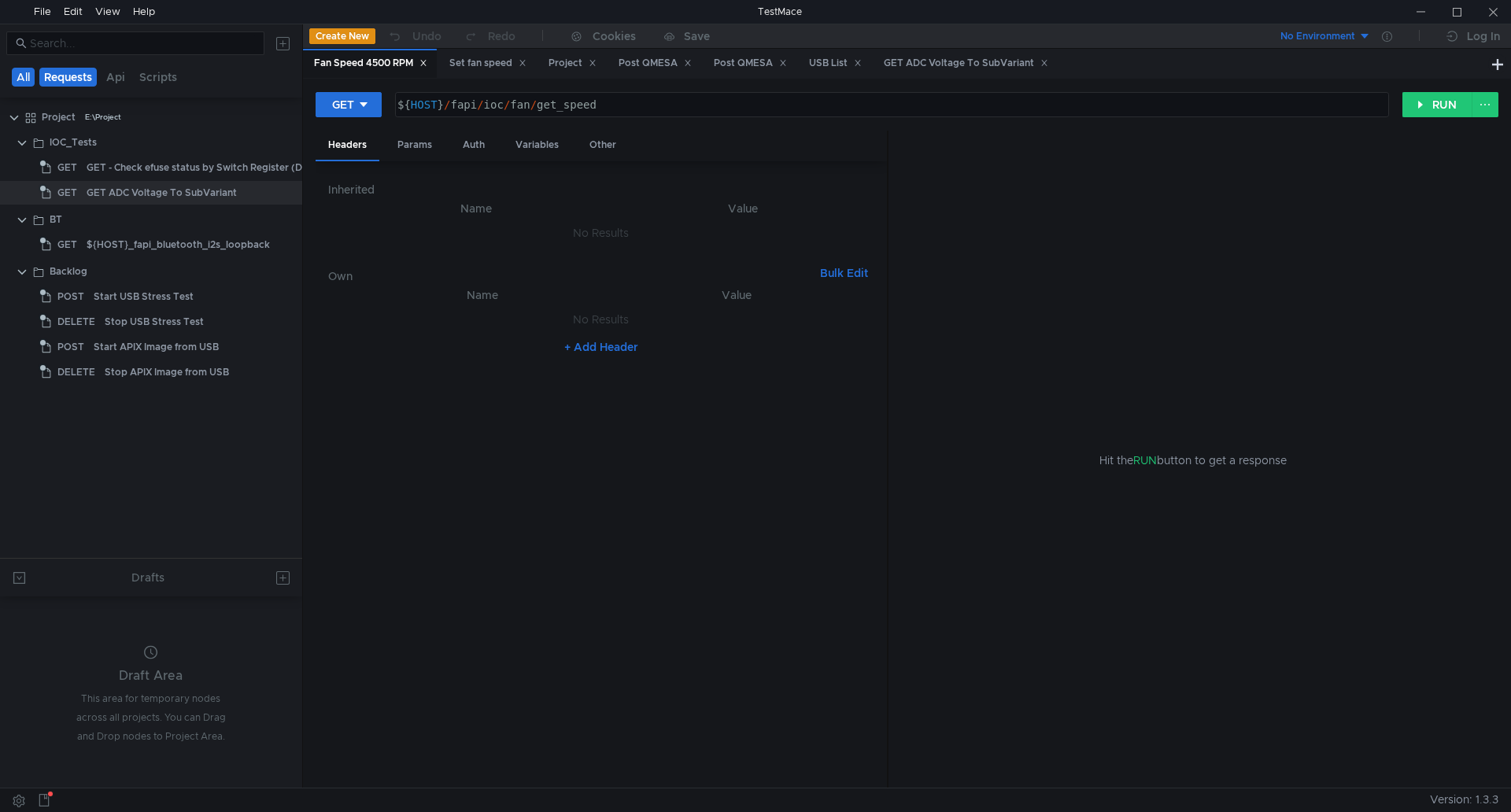
click at [88, 73] on button "Requests" at bounding box center [68, 77] width 57 height 19
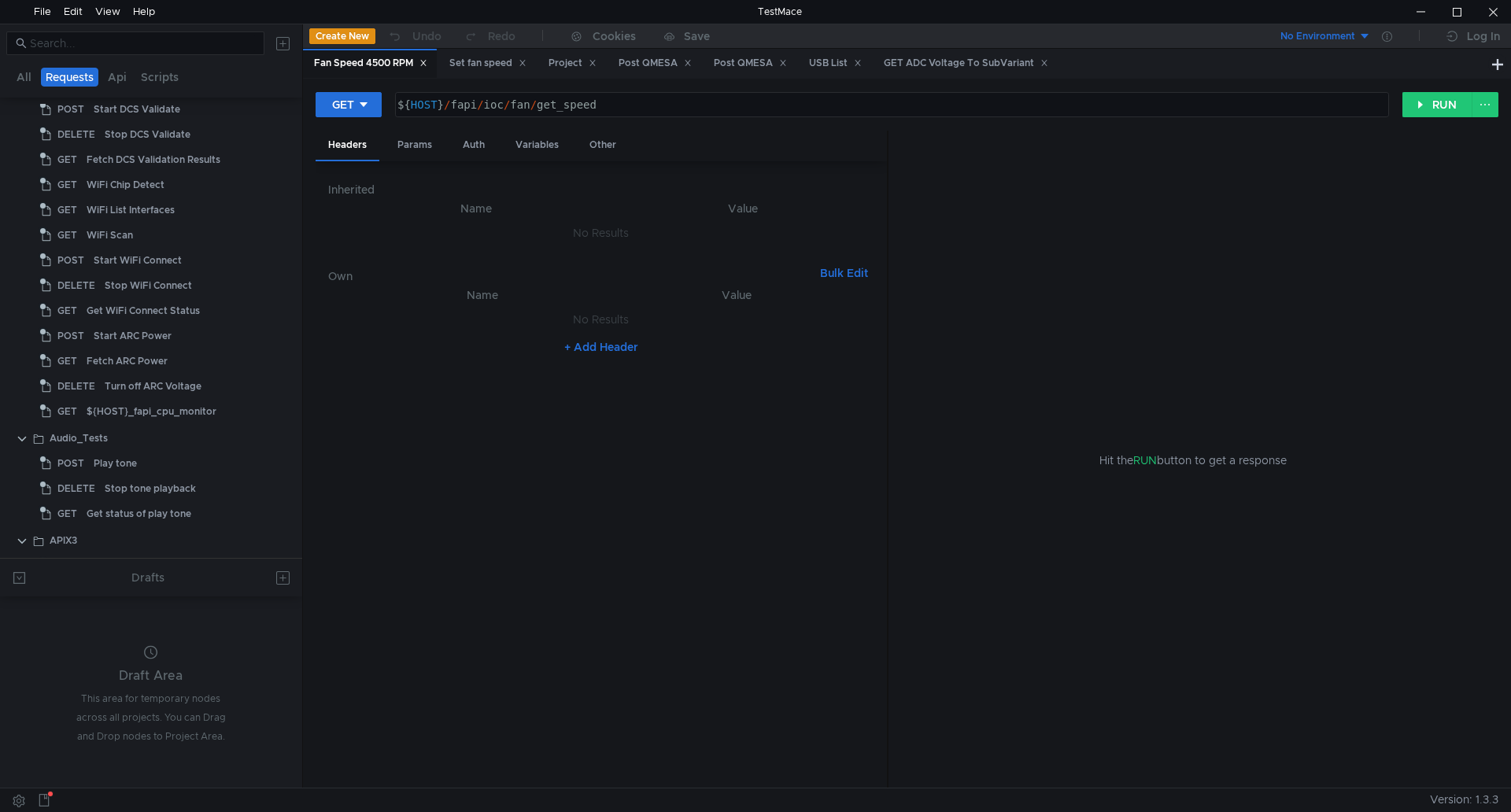
scroll to position [2912, 0]
click at [167, 41] on input at bounding box center [142, 43] width 226 height 17
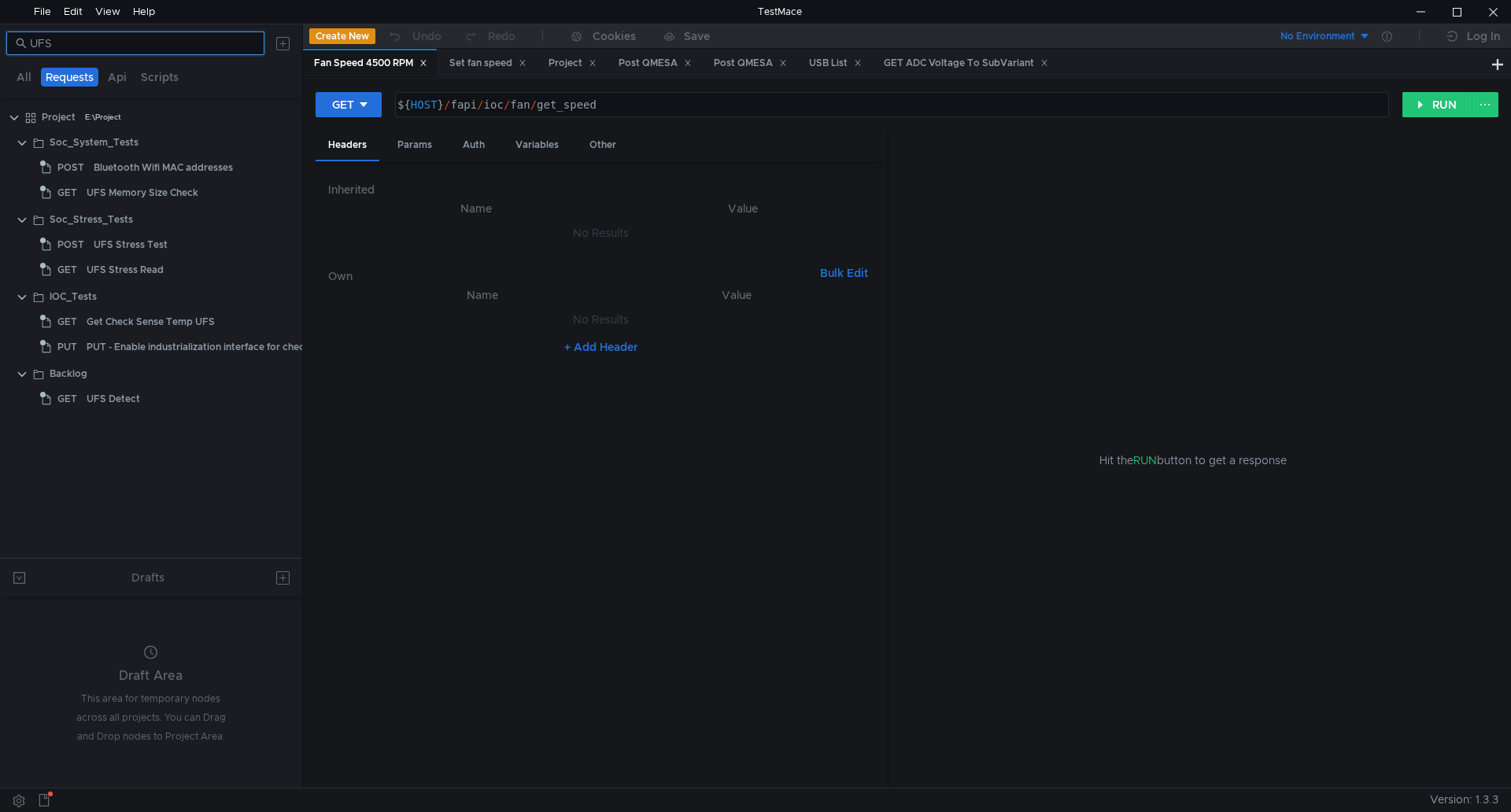
scroll to position [0, 0]
type input "UFS"
click at [152, 393] on div "UFS Detect" at bounding box center [172, 400] width 171 height 24
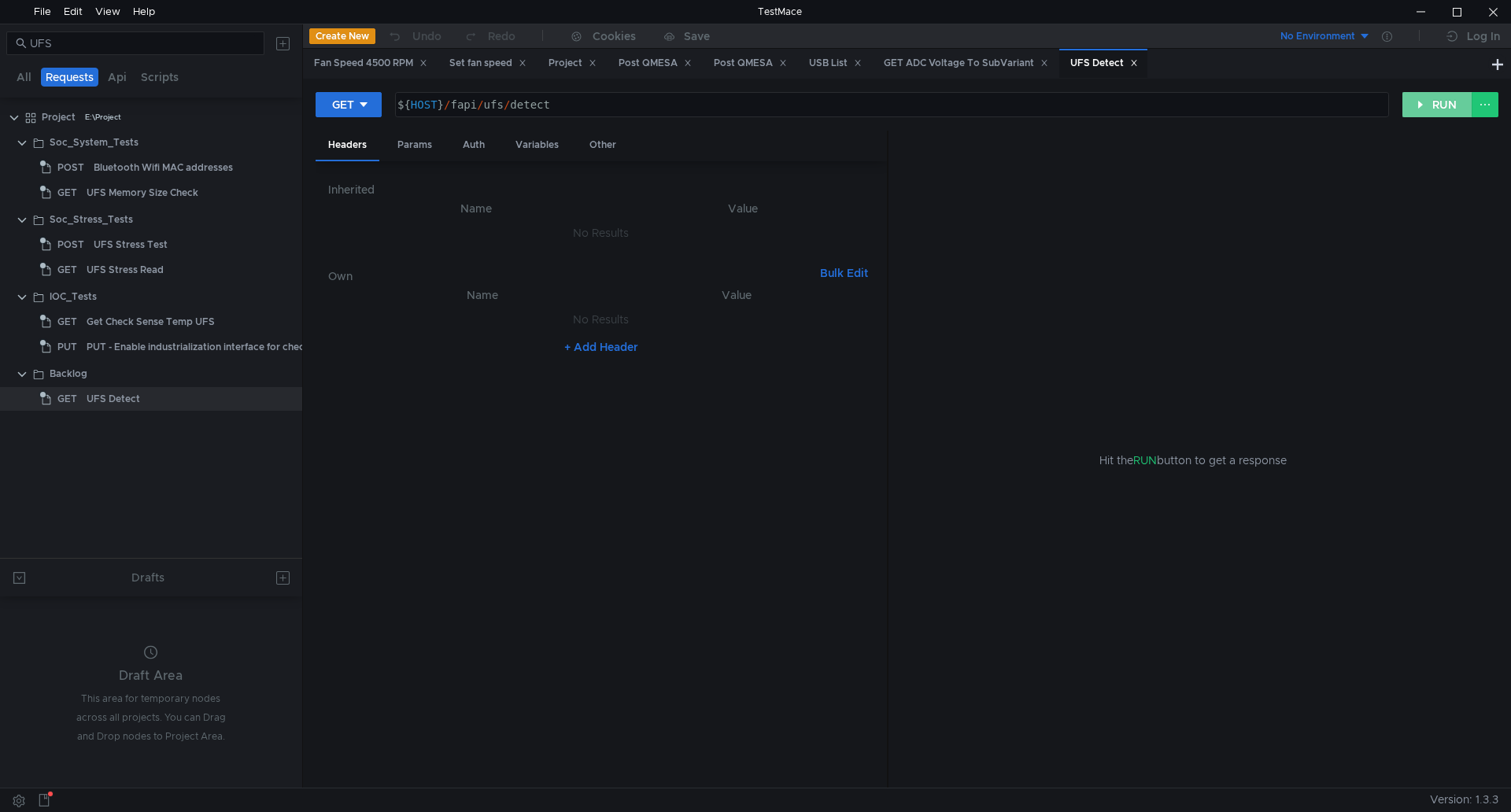
click at [1424, 111] on button "RUN" at bounding box center [1438, 104] width 70 height 25
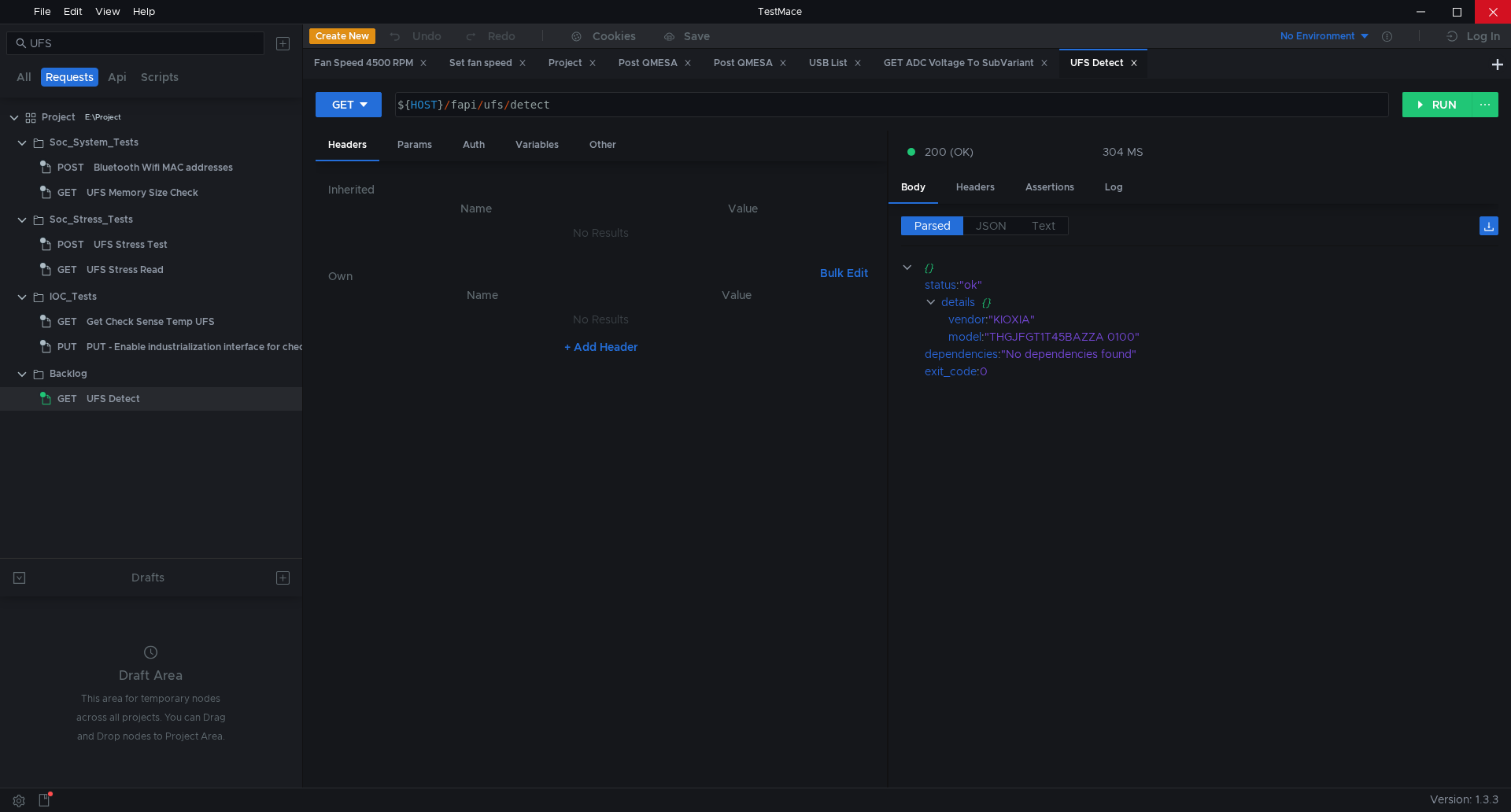
click at [1496, 15] on div at bounding box center [1493, 12] width 36 height 24
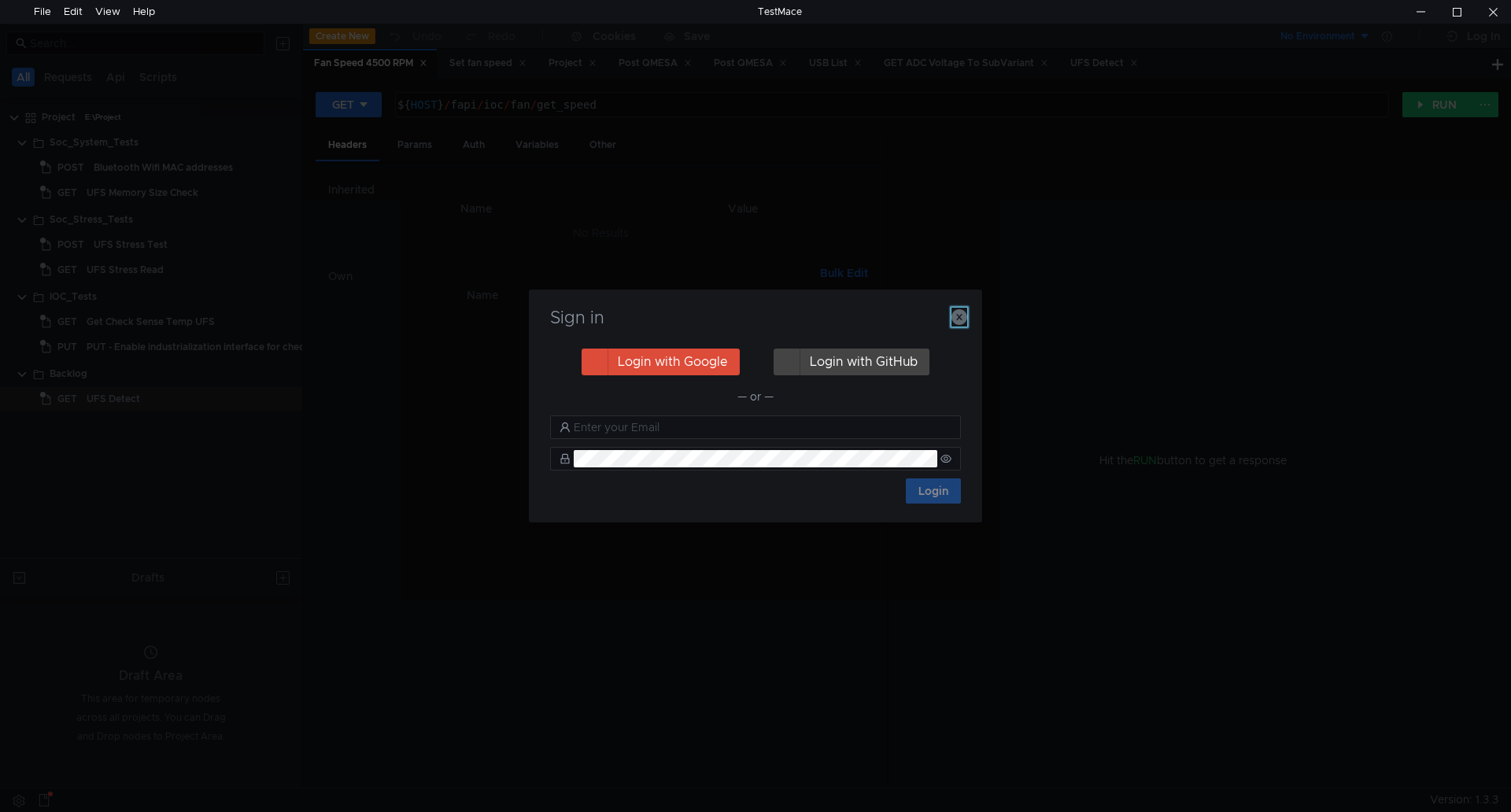
click at [959, 323] on icon "button" at bounding box center [960, 317] width 15 height 15
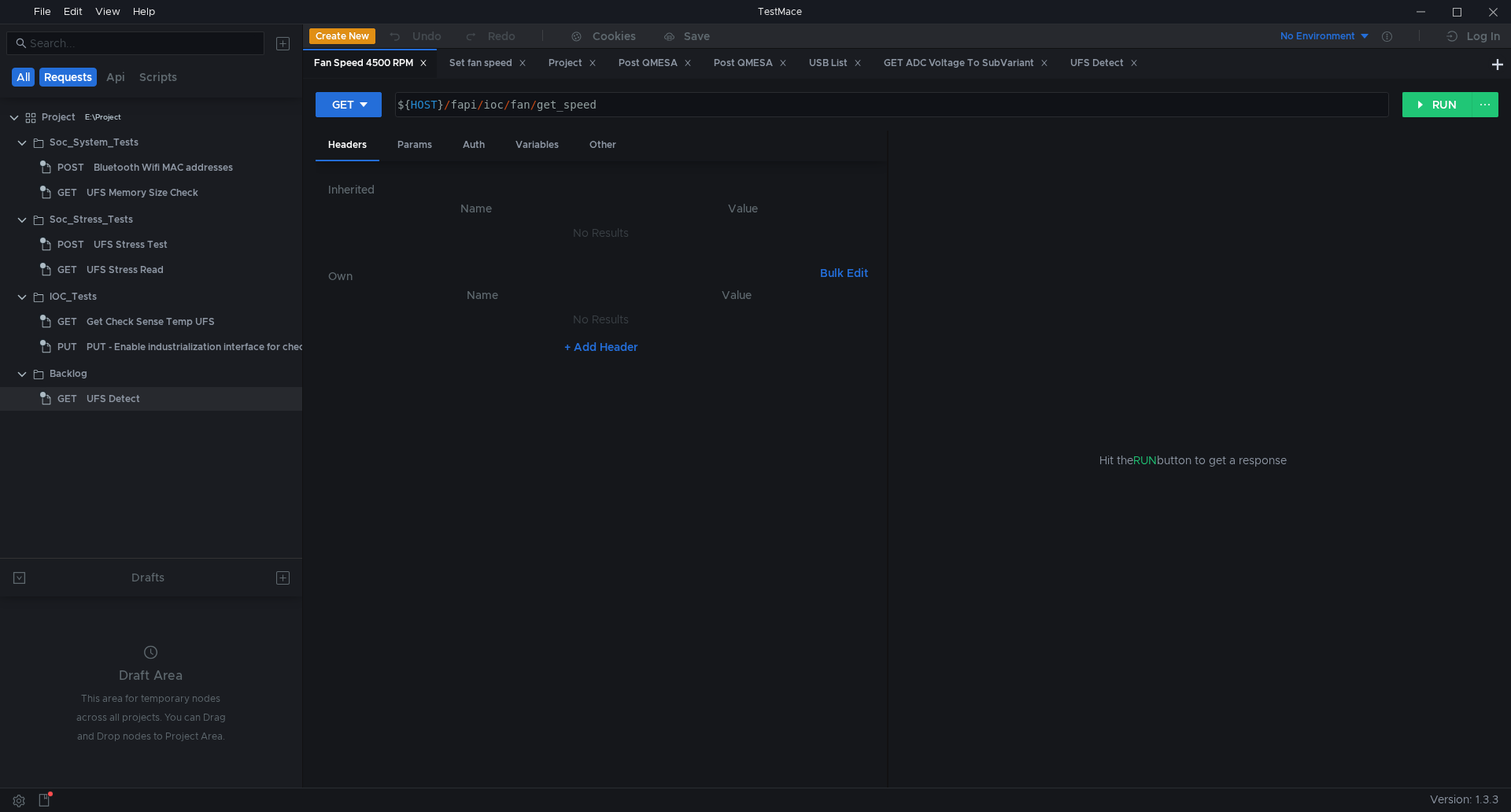
click at [71, 82] on button "Requests" at bounding box center [68, 77] width 57 height 19
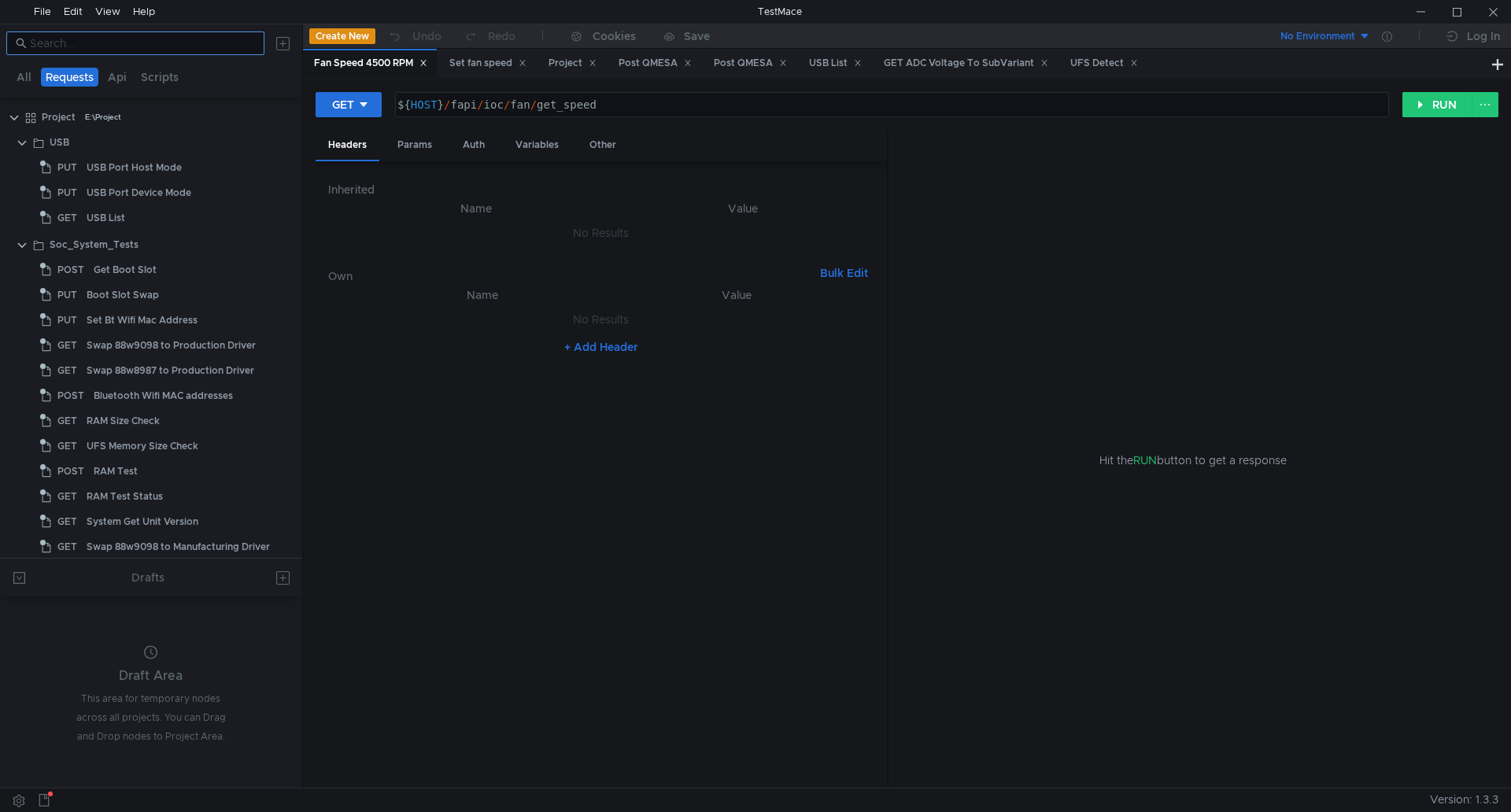
click at [154, 43] on input at bounding box center [142, 43] width 226 height 17
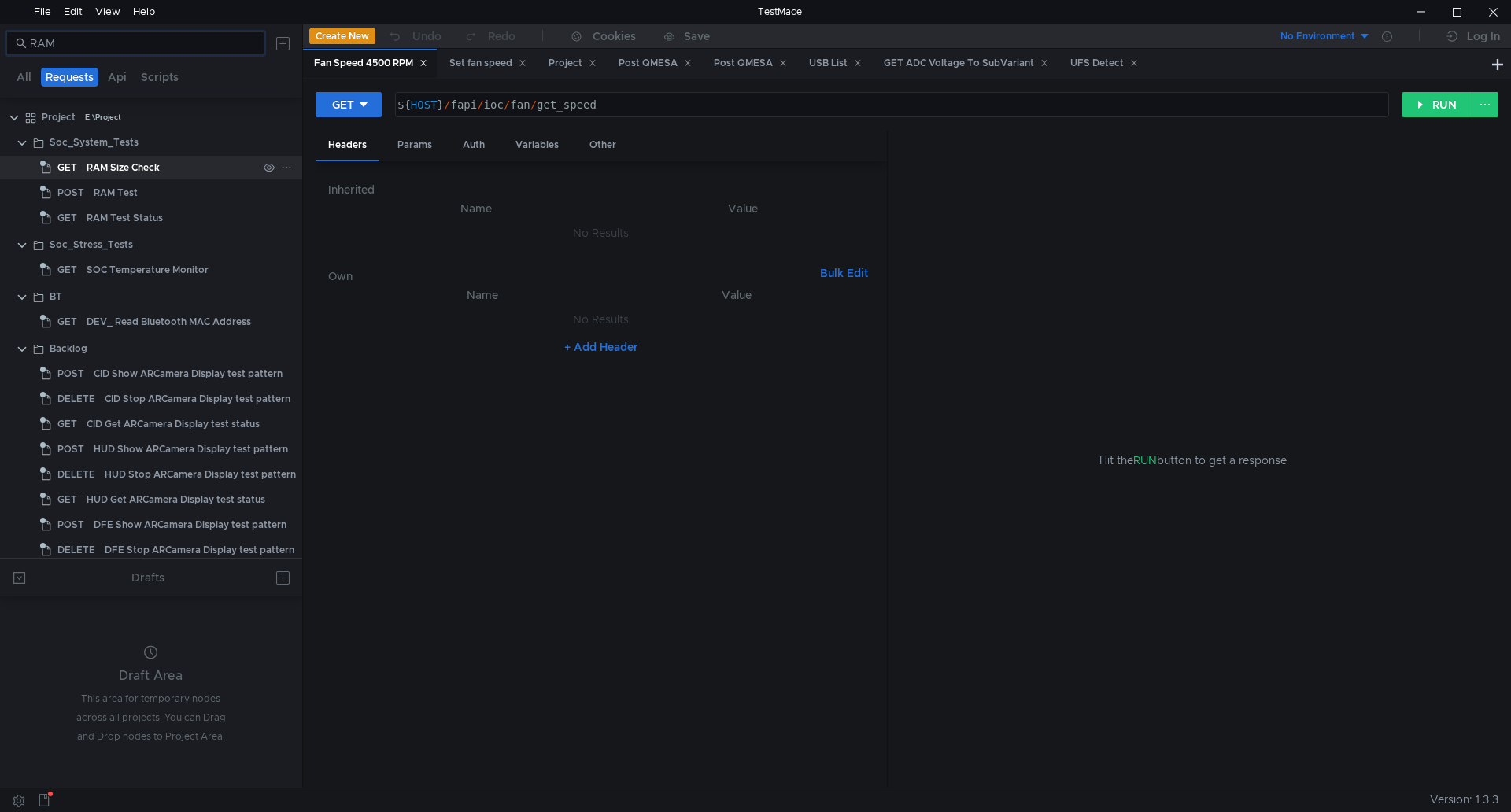
type input "RAM"
click at [147, 169] on div "RAM Size Check" at bounding box center [123, 168] width 73 height 24
click at [180, 159] on div "RAM Size Check" at bounding box center [172, 168] width 171 height 24
click at [1420, 101] on button "RUN" at bounding box center [1438, 104] width 70 height 25
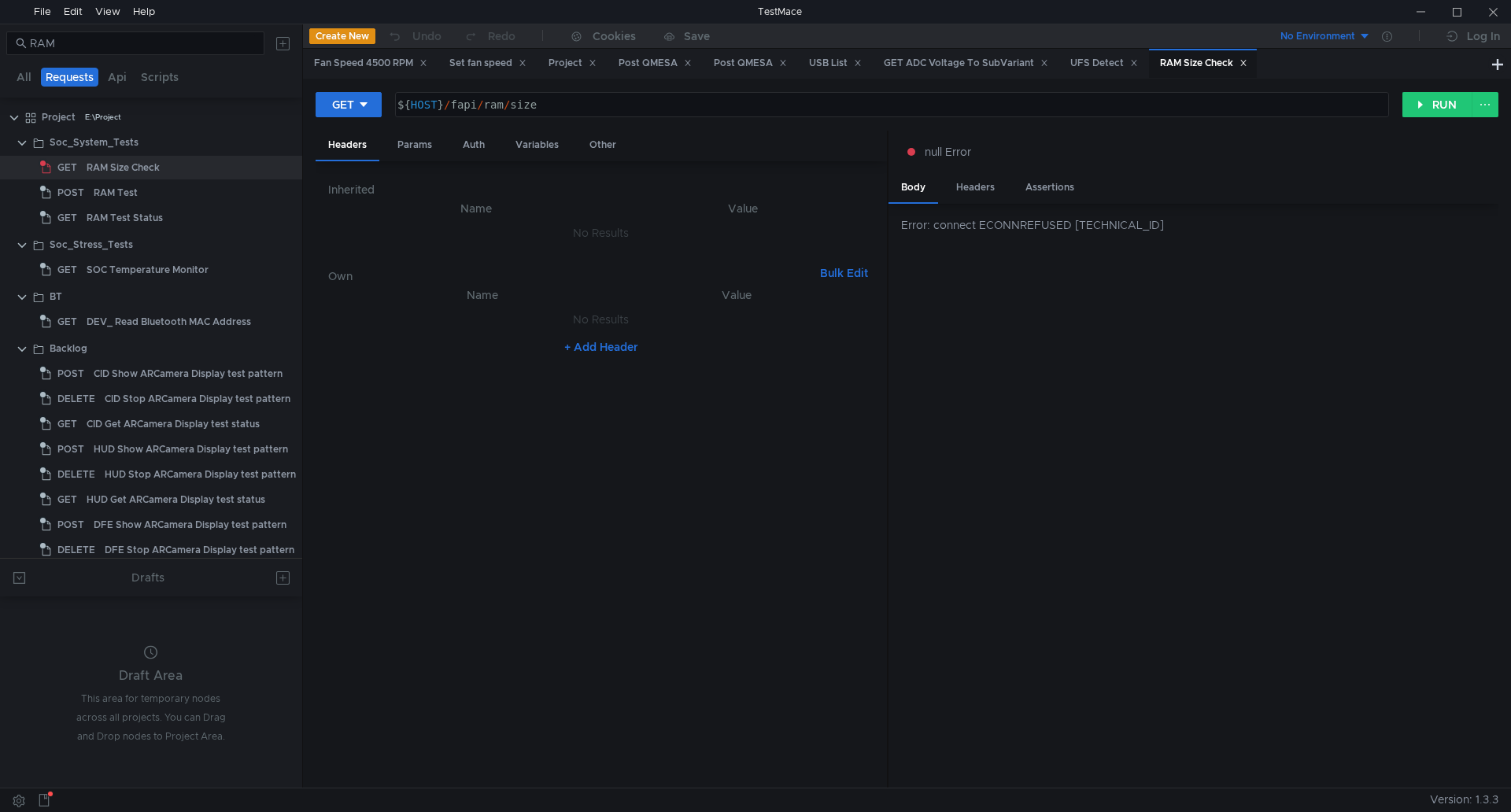
click at [1169, 657] on div "Error: connect ECONNREFUSED 160.48.199.99:8080" at bounding box center [1193, 496] width 610 height 585
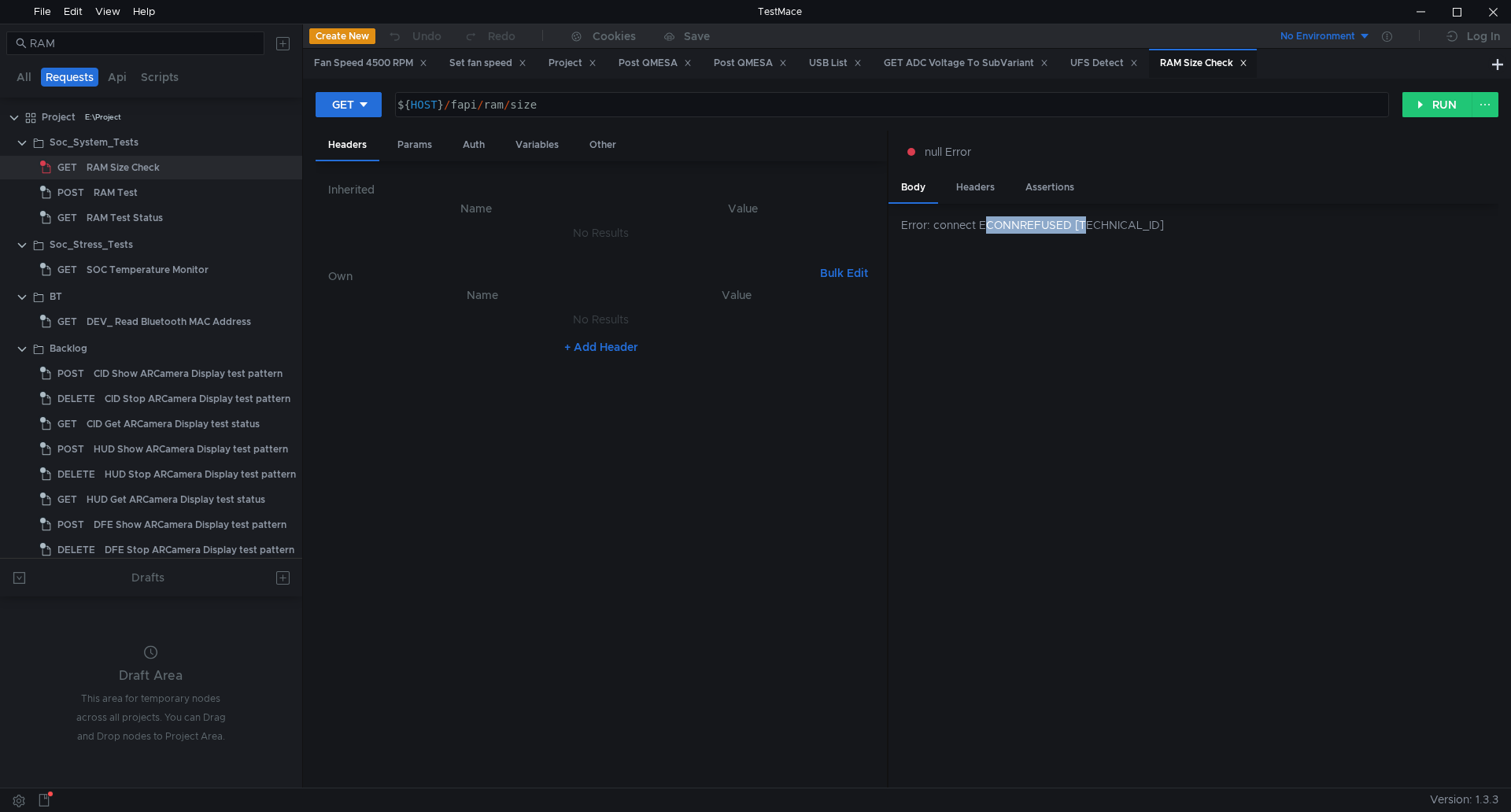
drag, startPoint x: 985, startPoint y: 226, endPoint x: 1088, endPoint y: 231, distance: 103.1
click at [1088, 231] on div "Error: connect ECONNREFUSED 160.48.199.99:8080" at bounding box center [1200, 225] width 598 height 17
click at [1094, 255] on div "Error: connect ECONNREFUSED 160.48.199.99:8080" at bounding box center [1193, 496] width 610 height 585
click at [185, 219] on div "RAM Test Status" at bounding box center [172, 218] width 171 height 24
click at [198, 160] on div "RAM Size Check" at bounding box center [172, 168] width 171 height 24
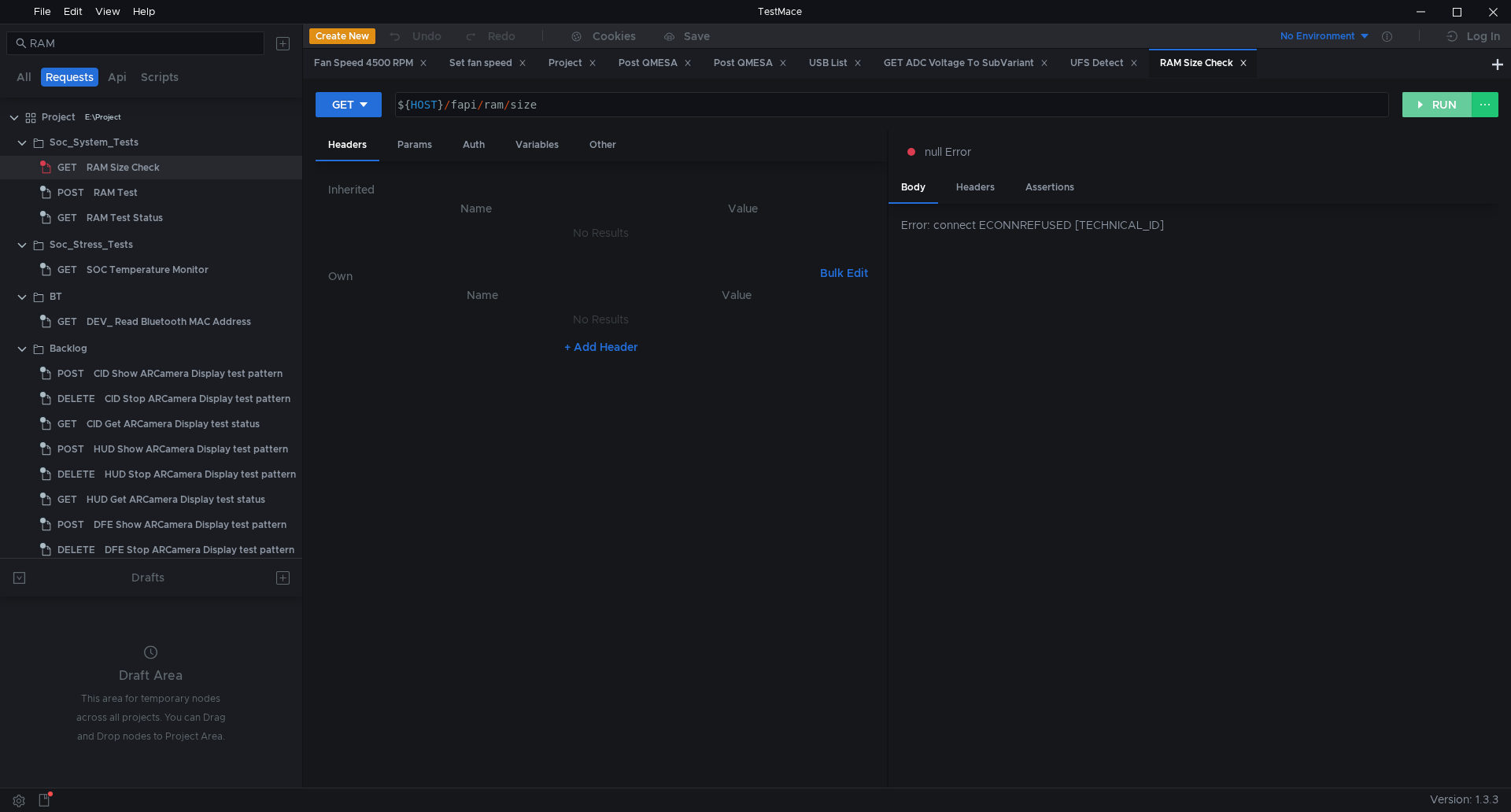
click at [1409, 100] on button "RUN" at bounding box center [1438, 104] width 70 height 25
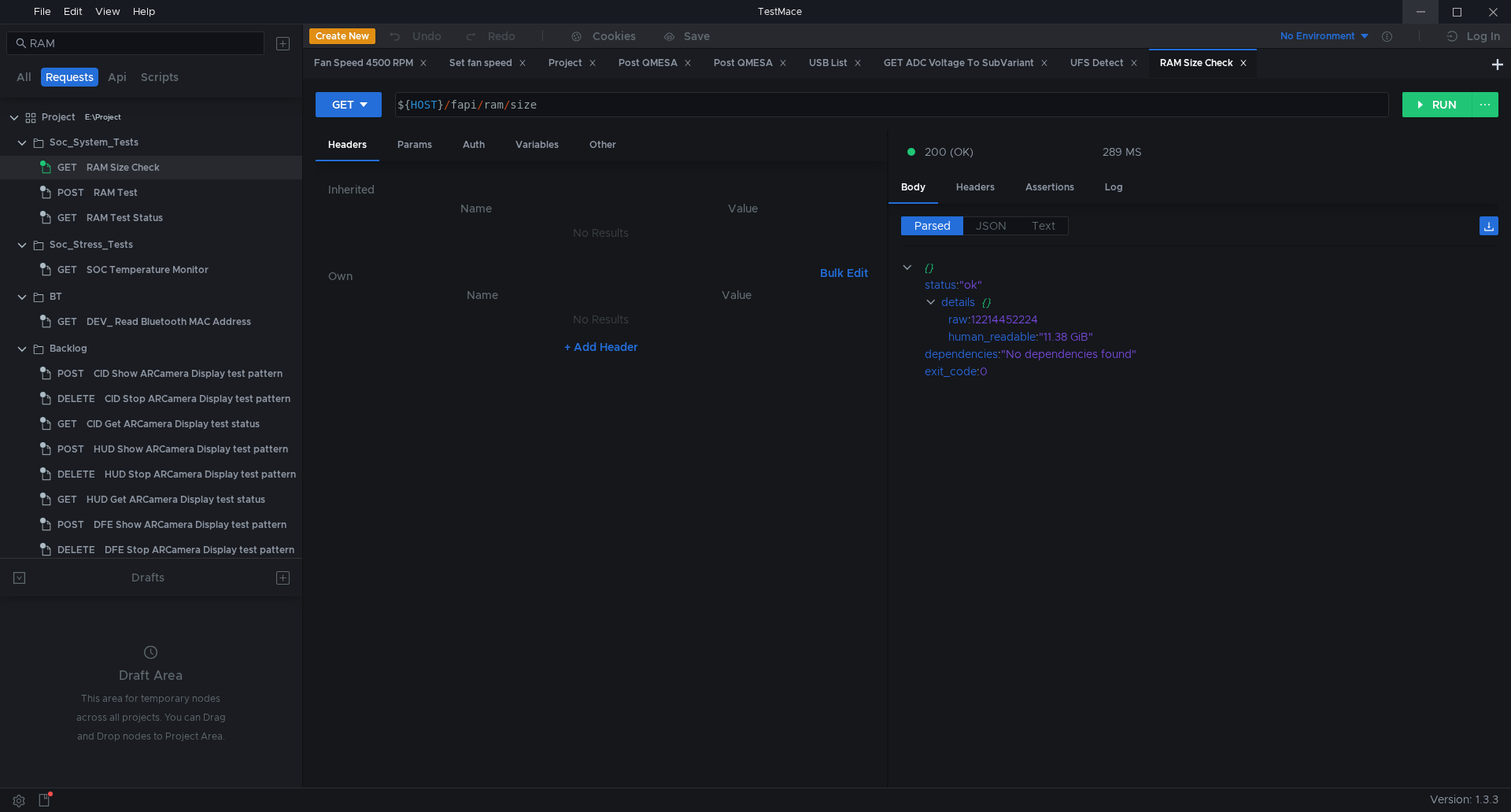
click at [1424, 3] on div at bounding box center [1421, 12] width 36 height 24
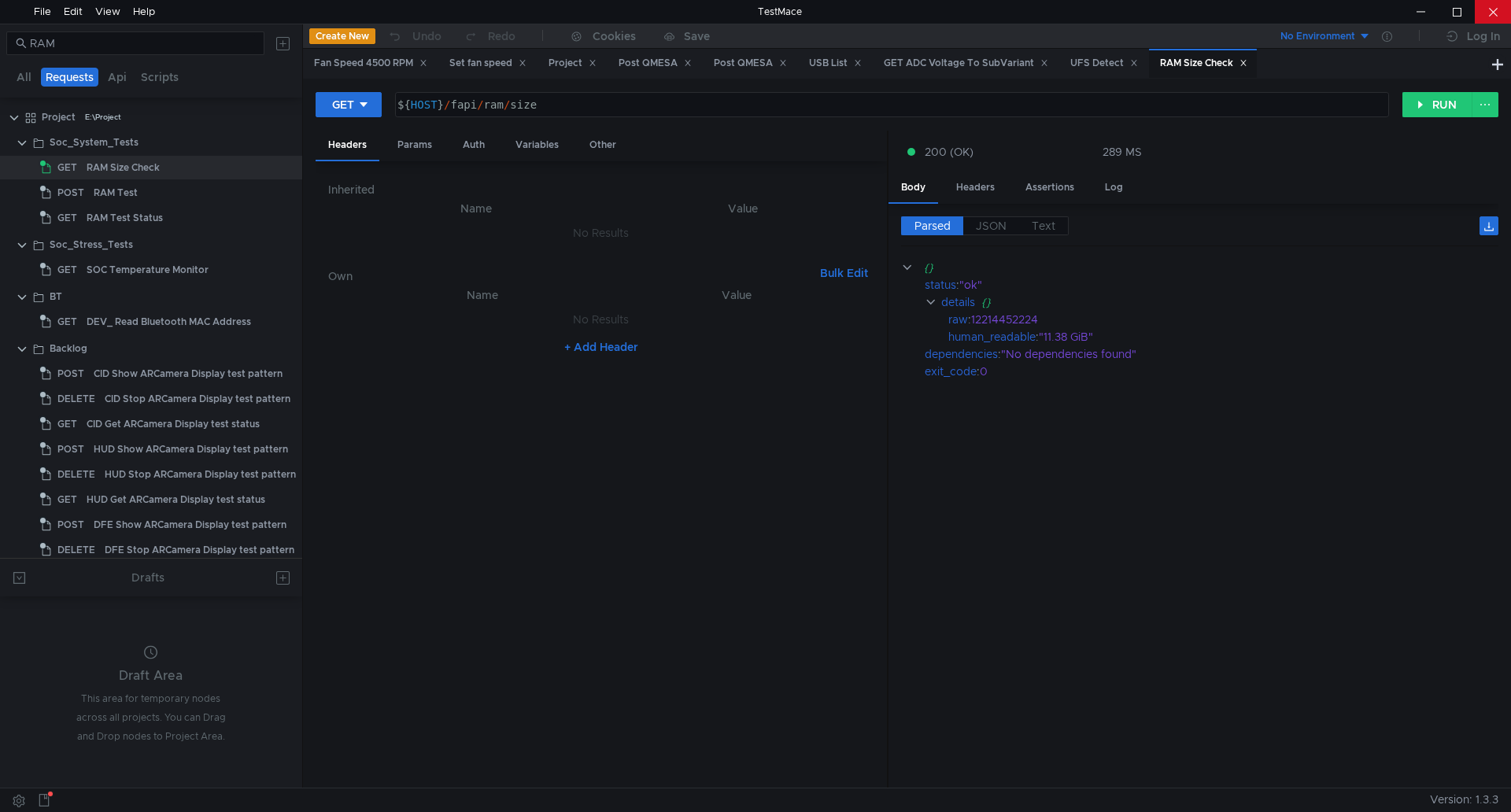
click at [1495, 4] on div at bounding box center [1493, 12] width 36 height 24
